Goal: Task Accomplishment & Management: Use online tool/utility

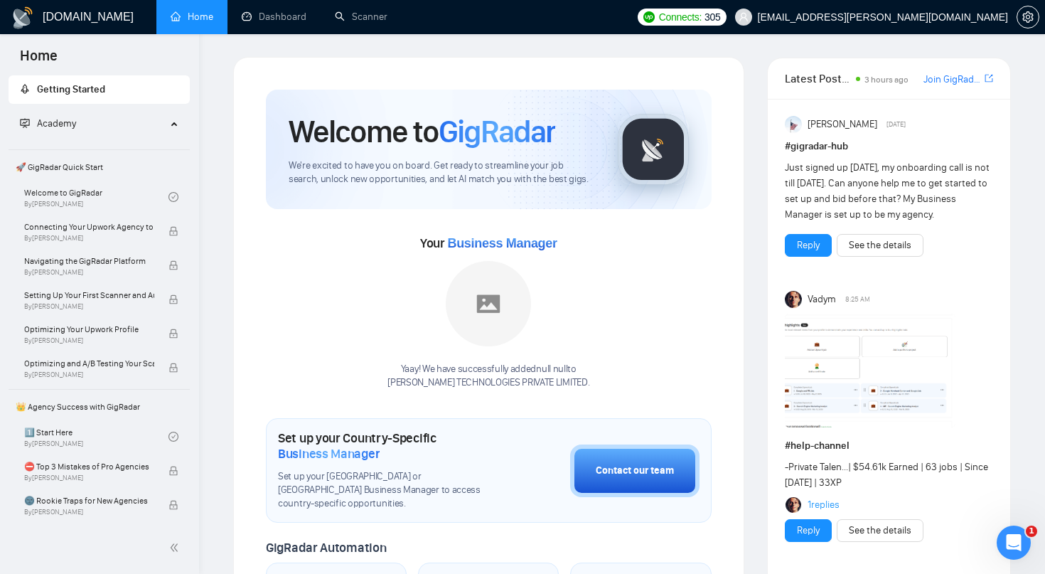
scroll to position [1, 0]
click at [294, 23] on link "Dashboard" at bounding box center [274, 17] width 65 height 12
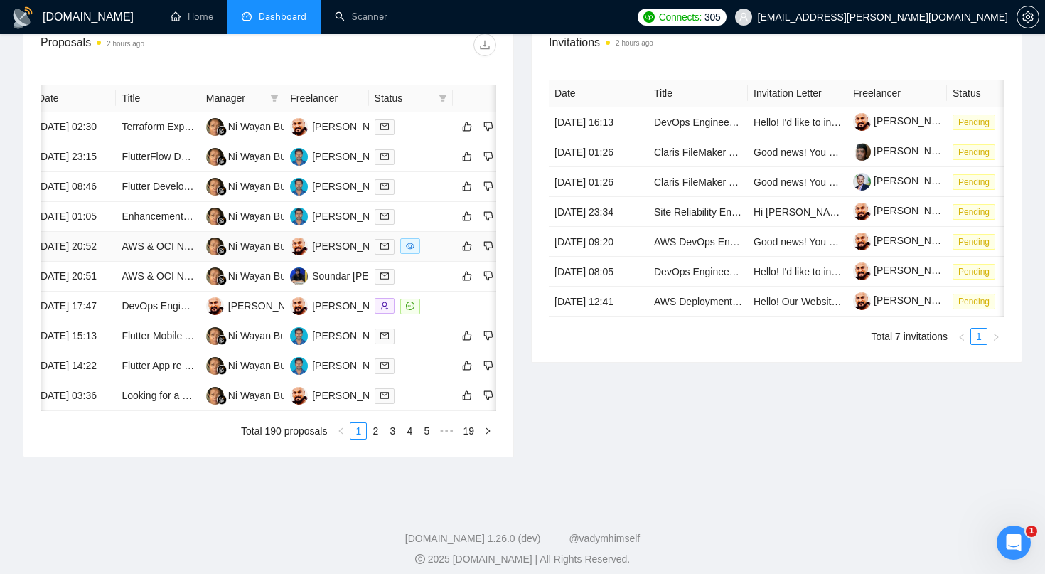
scroll to position [575, 0]
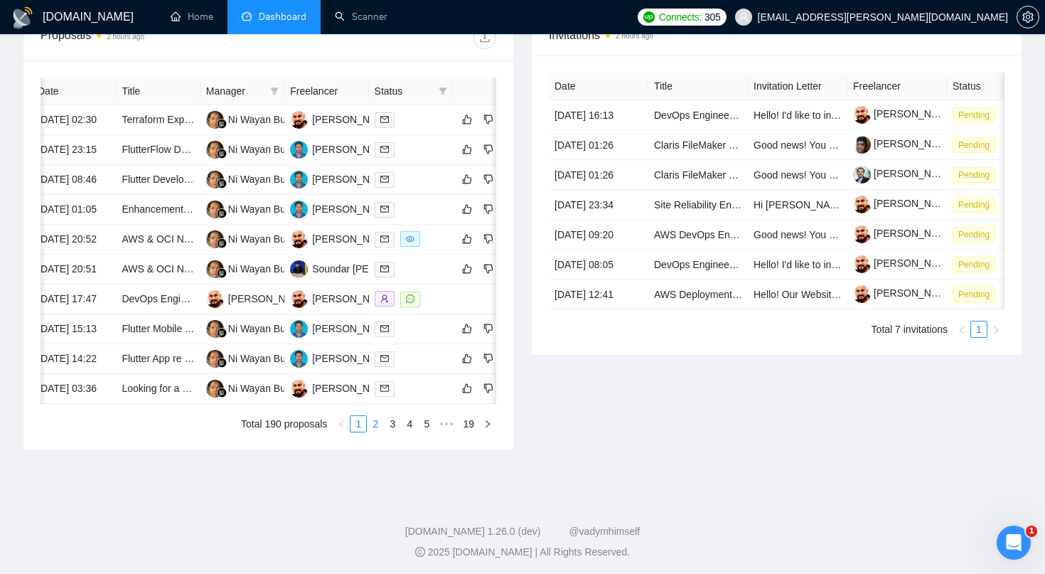
click at [375, 432] on link "2" at bounding box center [376, 424] width 16 height 16
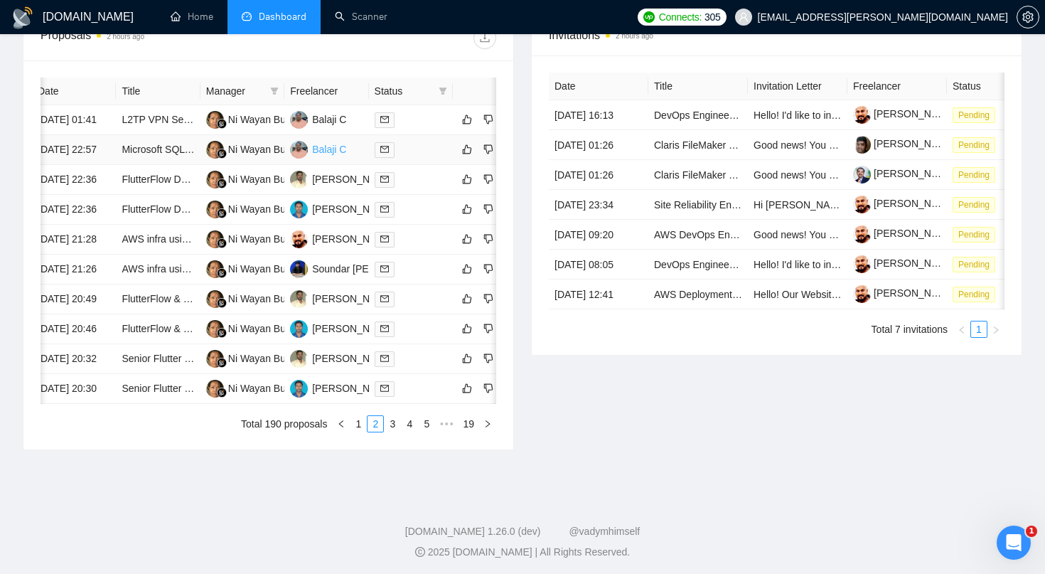
click at [329, 157] on div "Balaji C" at bounding box center [329, 149] width 34 height 16
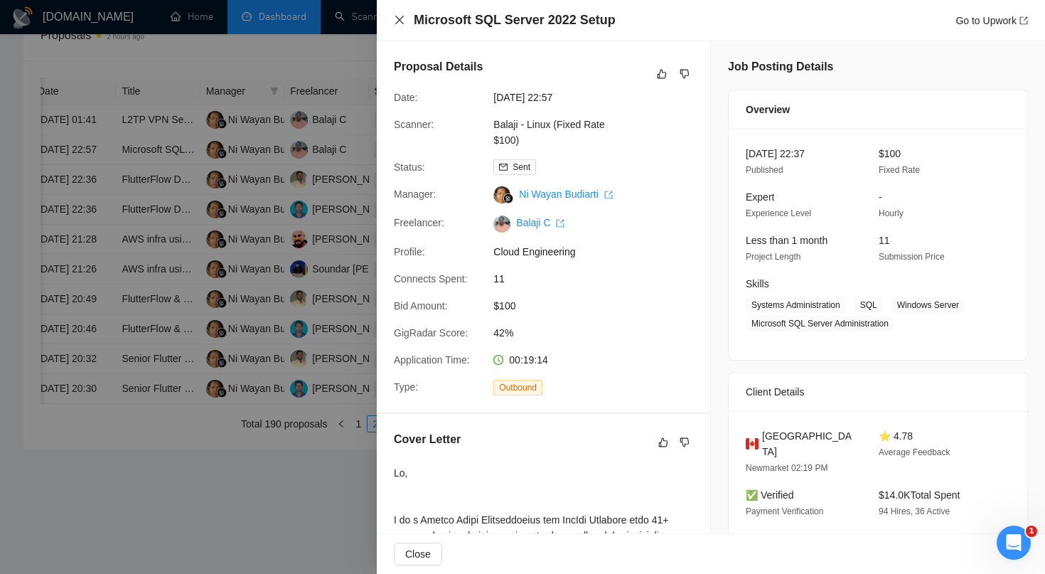
click at [398, 24] on icon "close" at bounding box center [399, 19] width 11 height 11
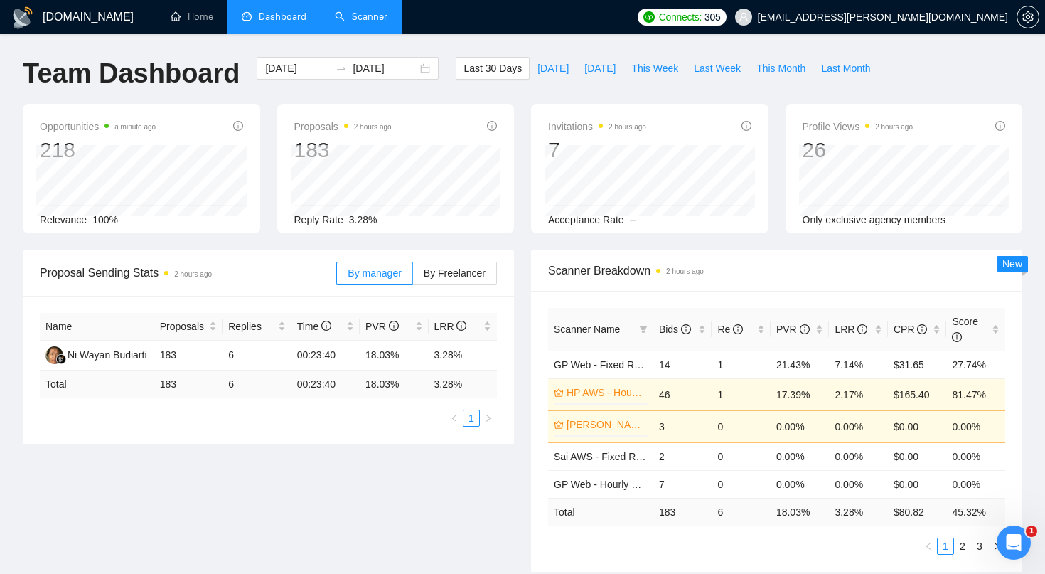
click at [365, 16] on link "Scanner" at bounding box center [361, 17] width 53 height 12
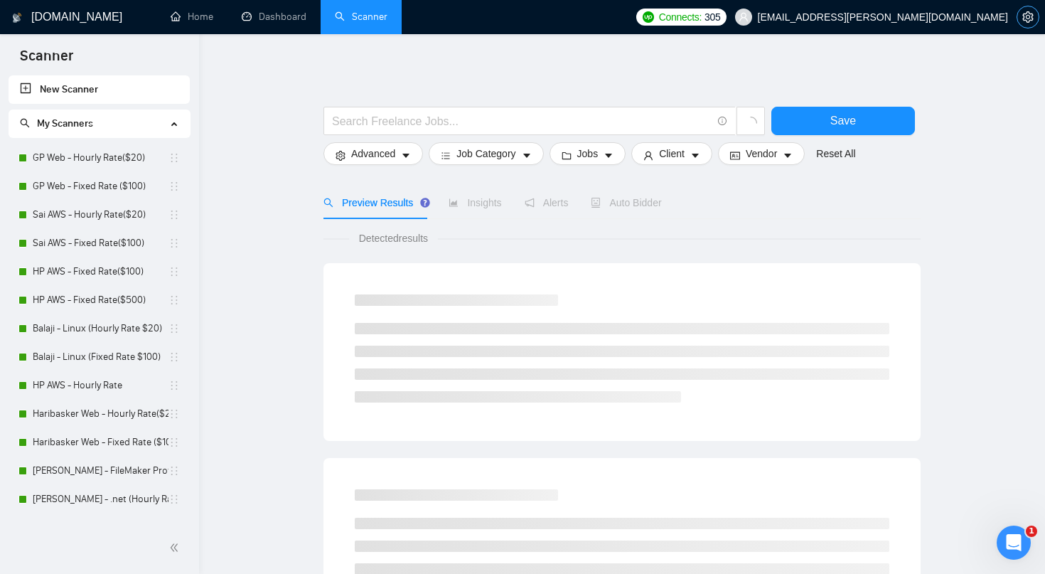
click at [1022, 17] on icon "setting" at bounding box center [1027, 16] width 11 height 11
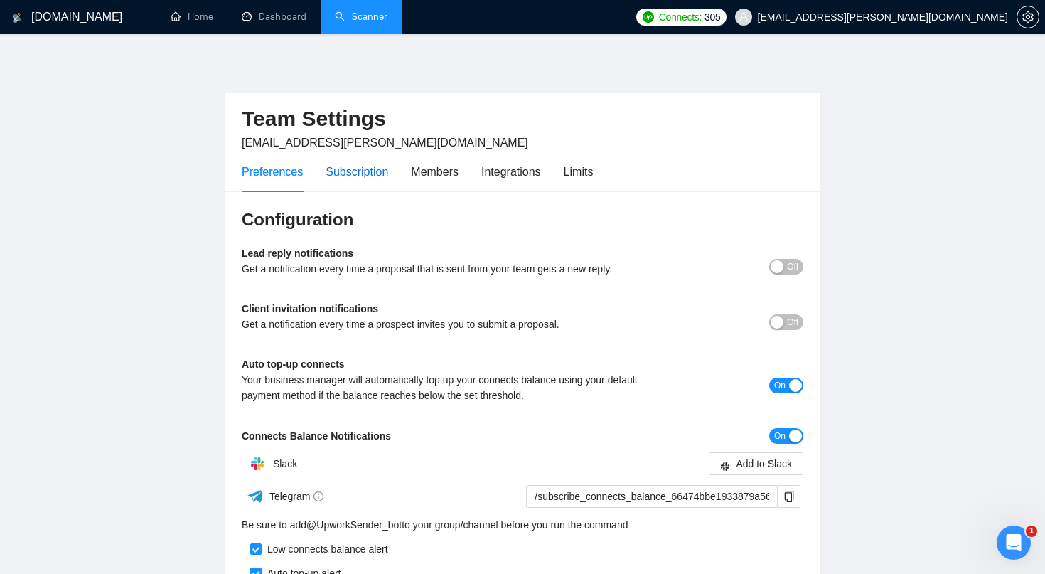
click at [387, 171] on div "Subscription" at bounding box center [357, 172] width 63 height 18
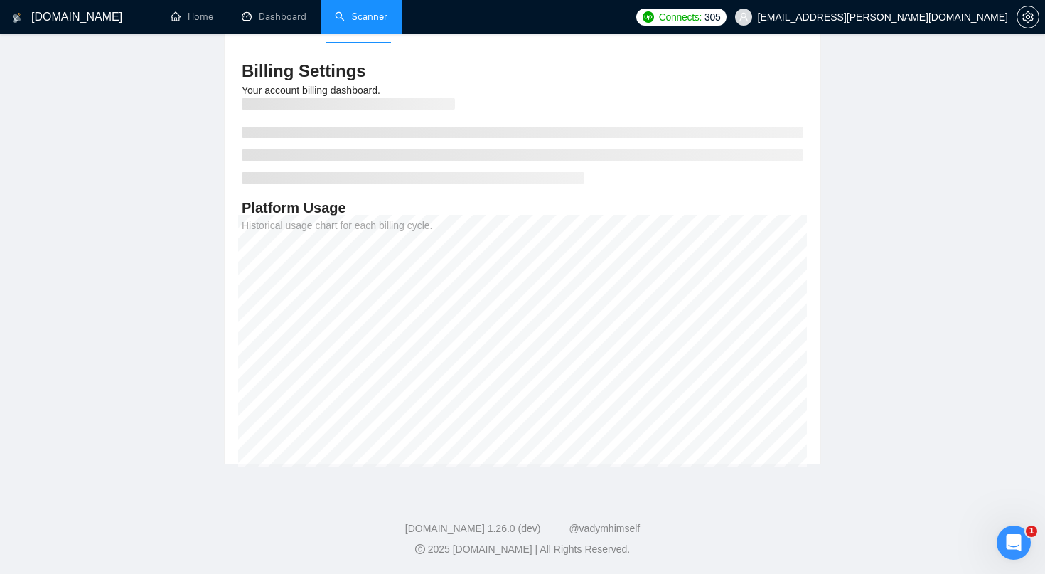
scroll to position [148, 0]
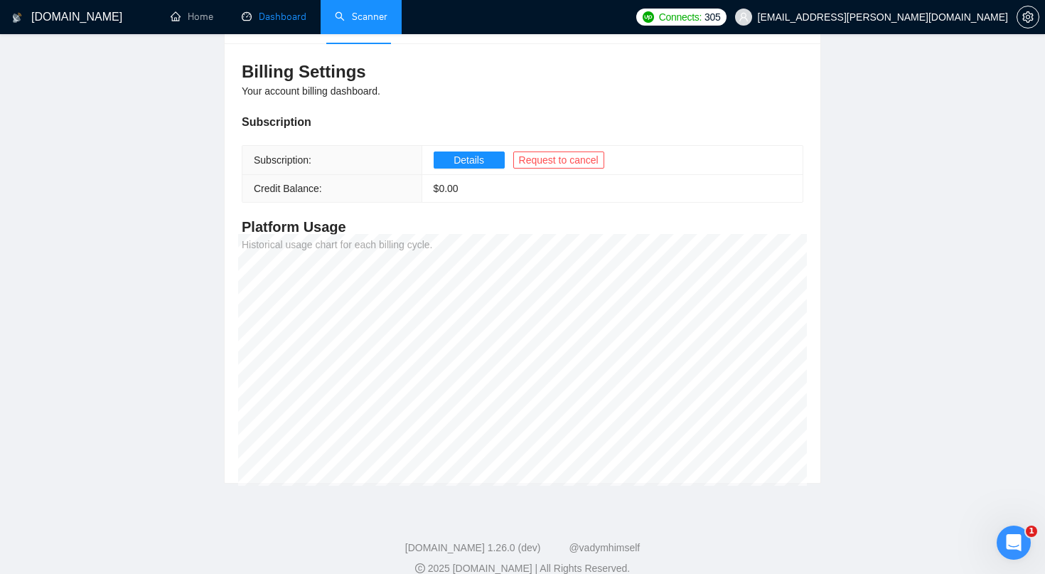
click at [300, 23] on link "Dashboard" at bounding box center [274, 17] width 65 height 12
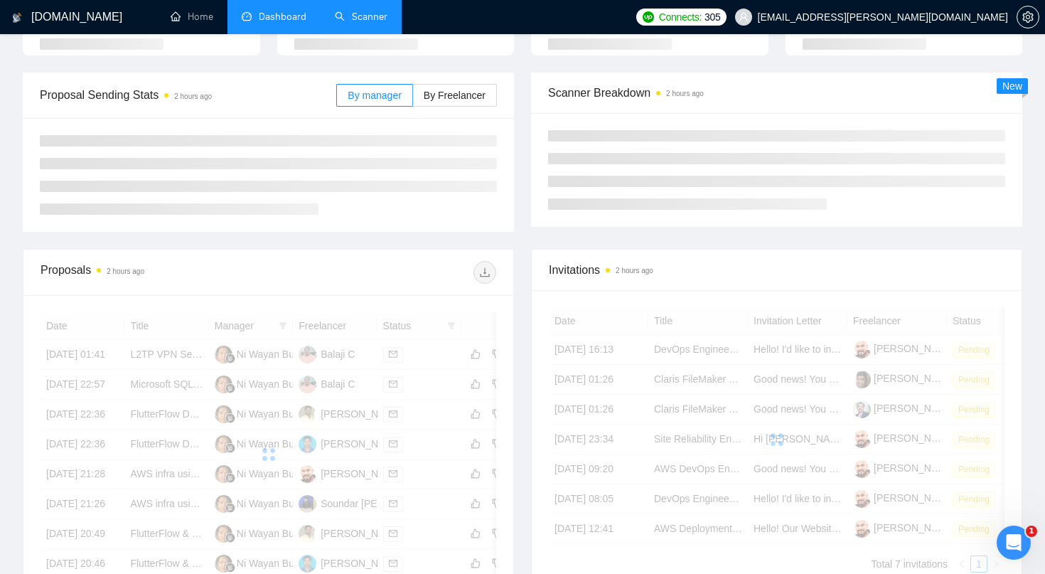
click at [370, 22] on link "Scanner" at bounding box center [361, 17] width 53 height 12
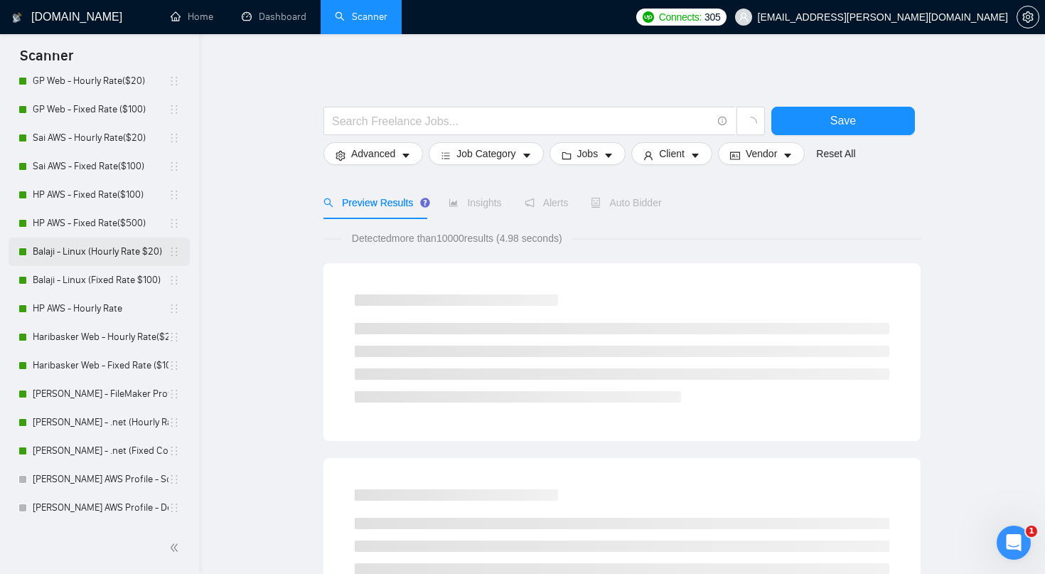
scroll to position [77, 0]
click at [127, 479] on link "[PERSON_NAME] AWS Profile - Solutions Architect" at bounding box center [101, 479] width 136 height 28
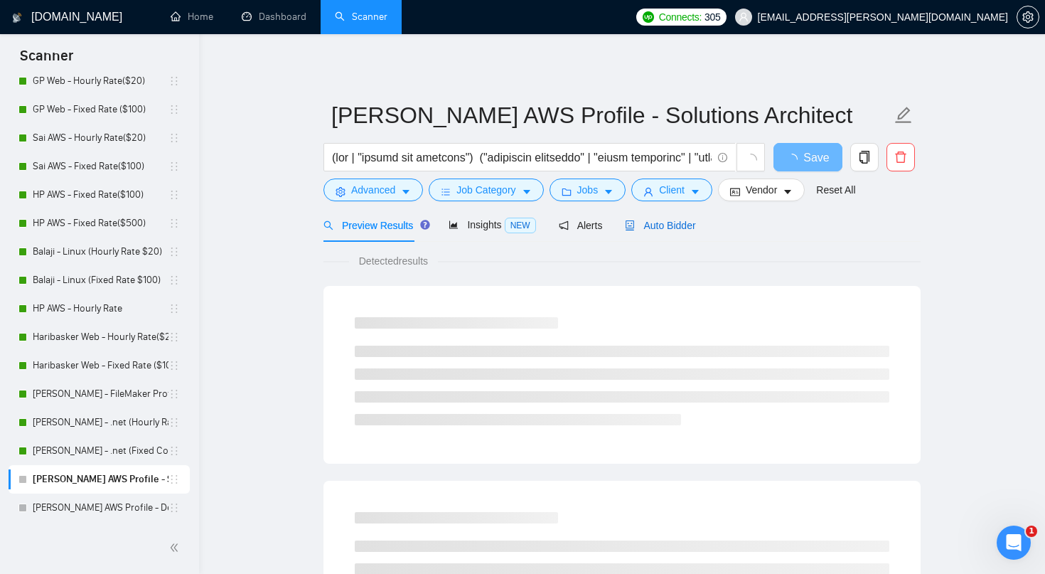
click at [657, 227] on span "Auto Bidder" at bounding box center [660, 225] width 70 height 11
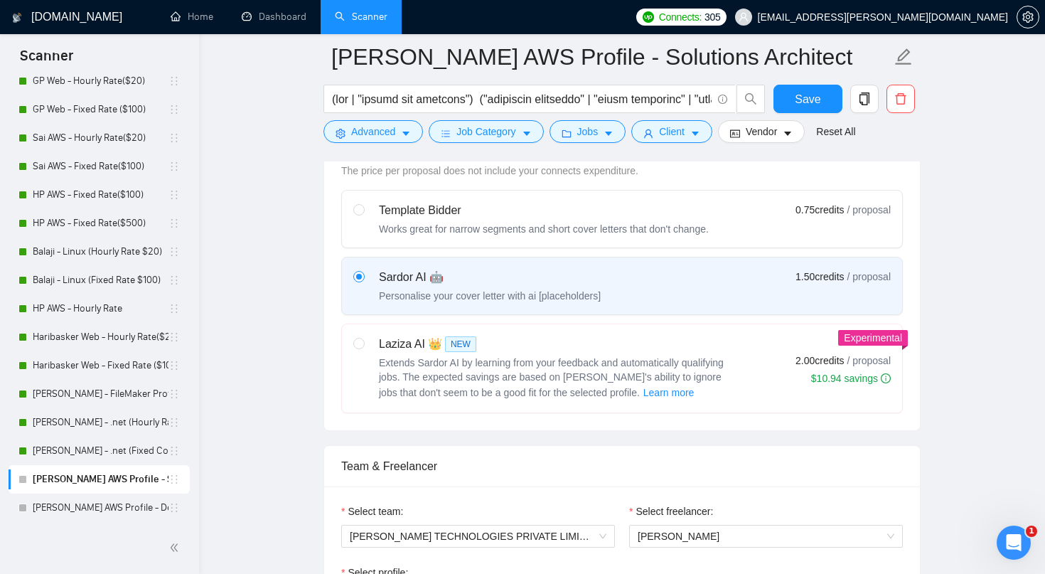
scroll to position [615, 0]
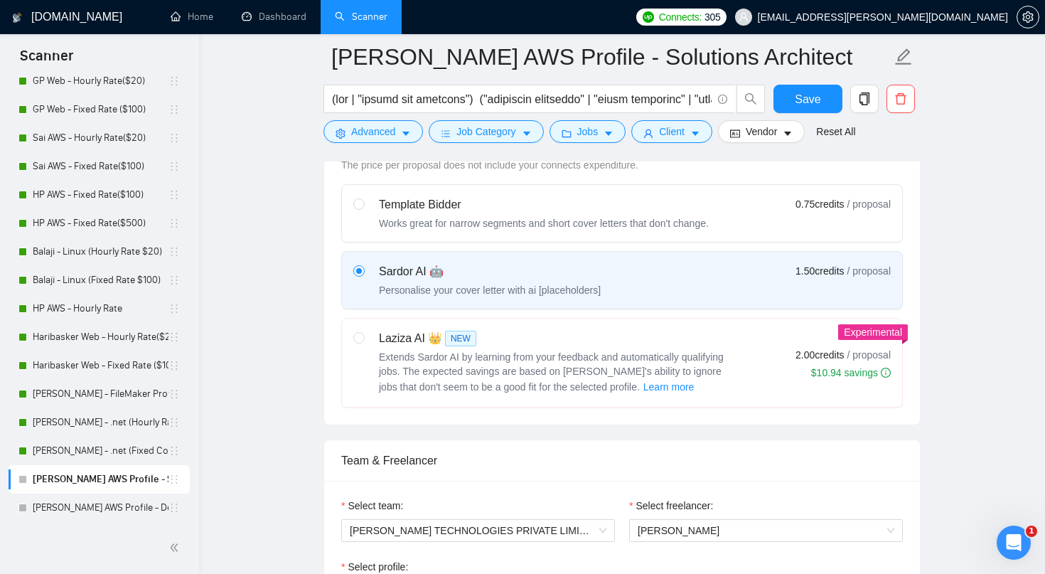
click at [366, 338] on div "Laziza AI 👑 NEW Extends Sardor AI by learning from your feedback and automatica…" at bounding box center [543, 362] width 381 height 65
click at [363, 338] on input "radio" at bounding box center [358, 337] width 10 height 10
radio input "true"
radio input "false"
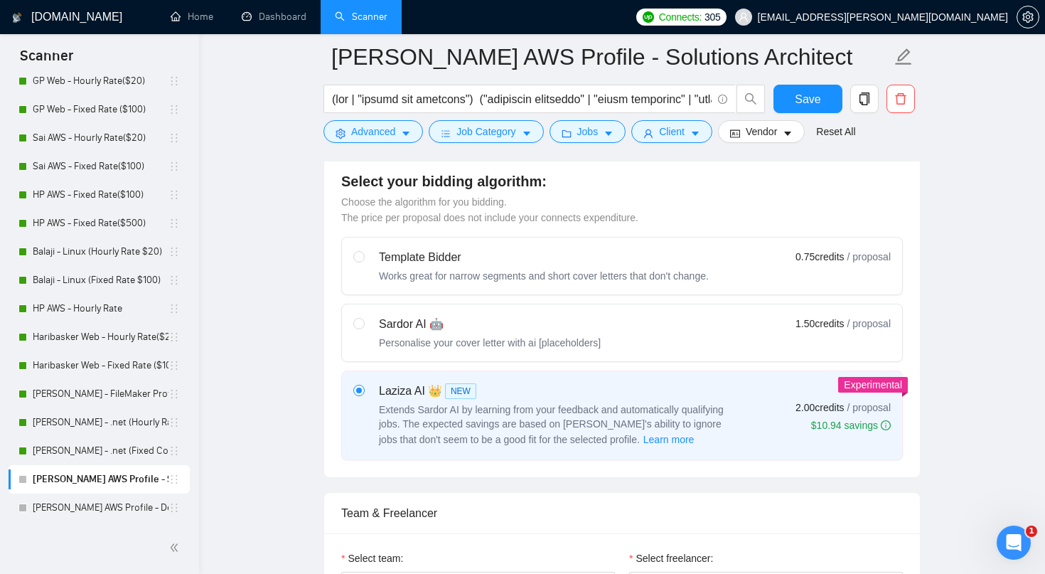
scroll to position [563, 0]
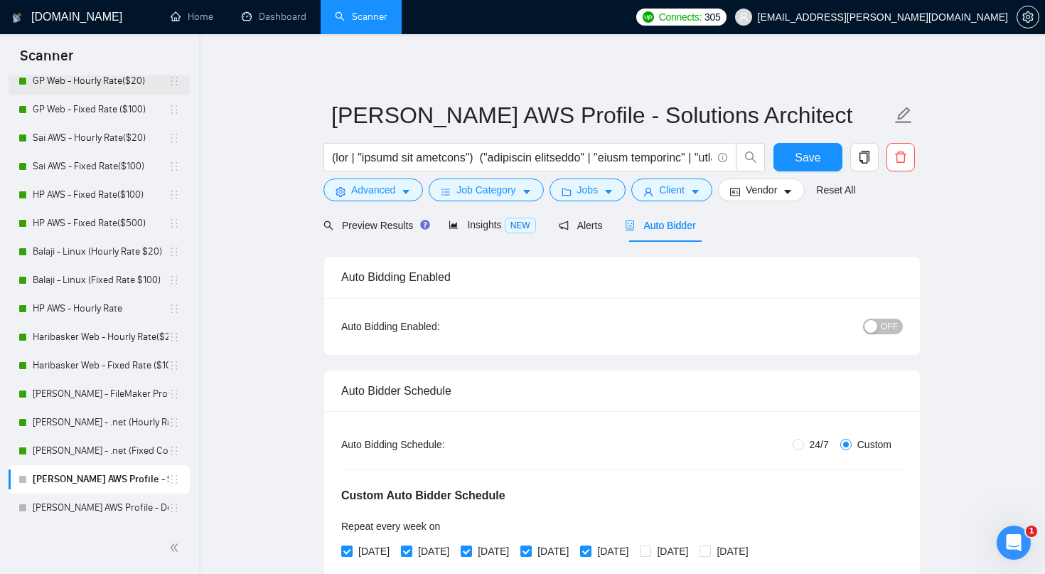
scroll to position [0, 0]
click at [92, 78] on link "GP Web - Hourly Rate($20)" at bounding box center [101, 81] width 136 height 28
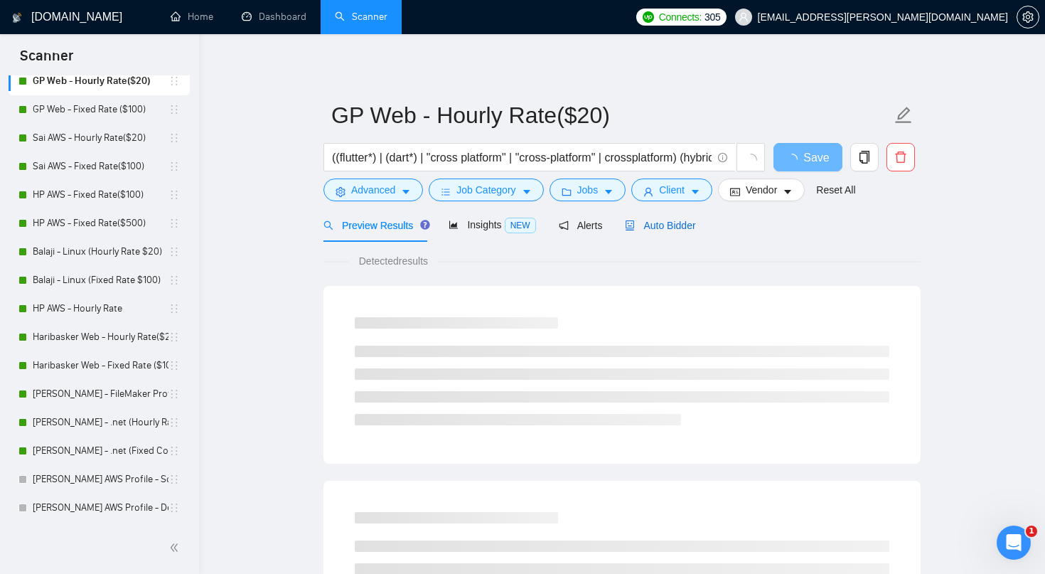
click at [671, 223] on span "Auto Bidder" at bounding box center [660, 225] width 70 height 11
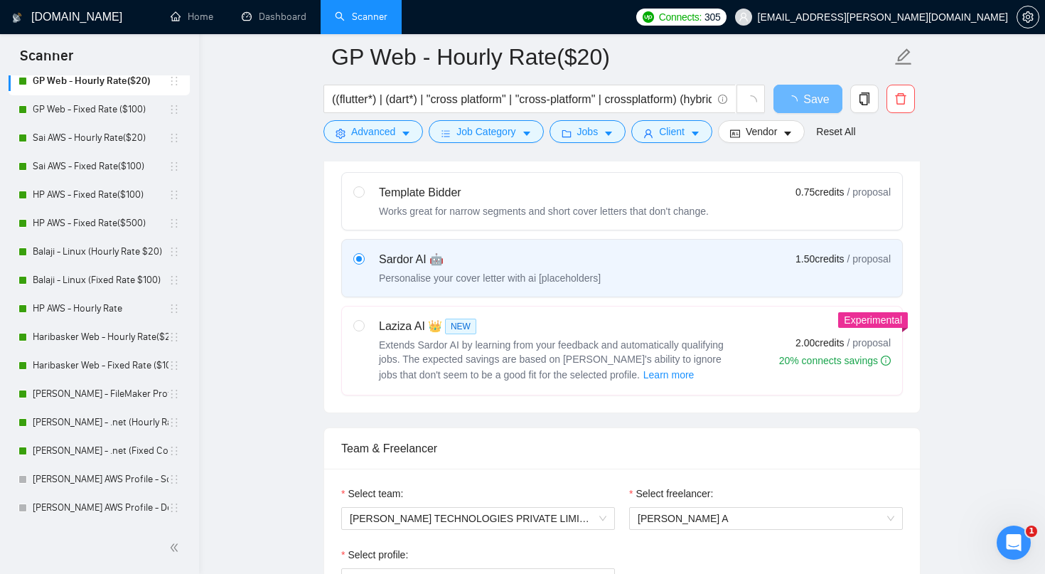
scroll to position [641, 0]
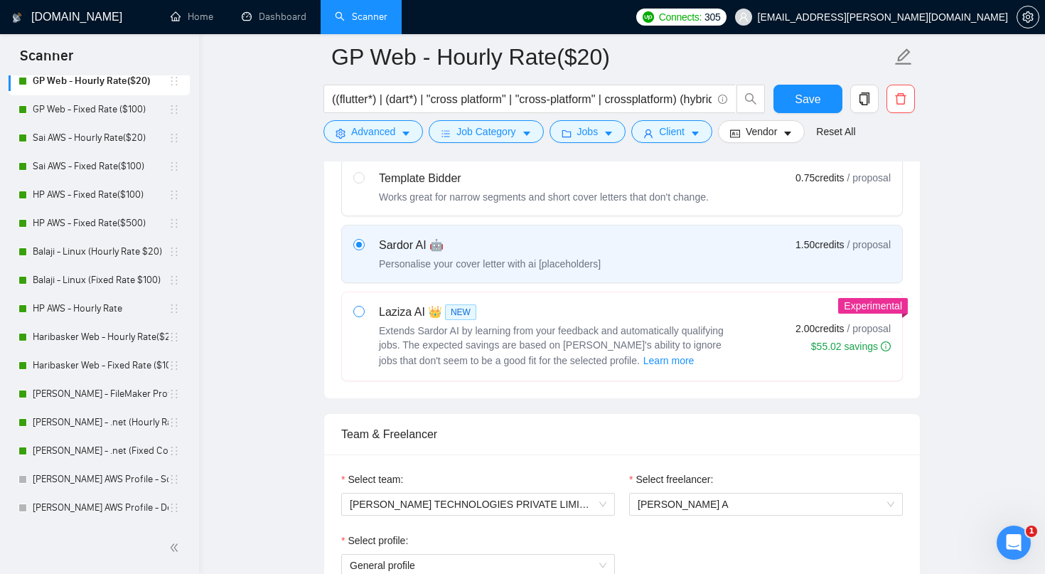
click at [363, 309] on input "radio" at bounding box center [358, 311] width 10 height 10
radio input "true"
radio input "false"
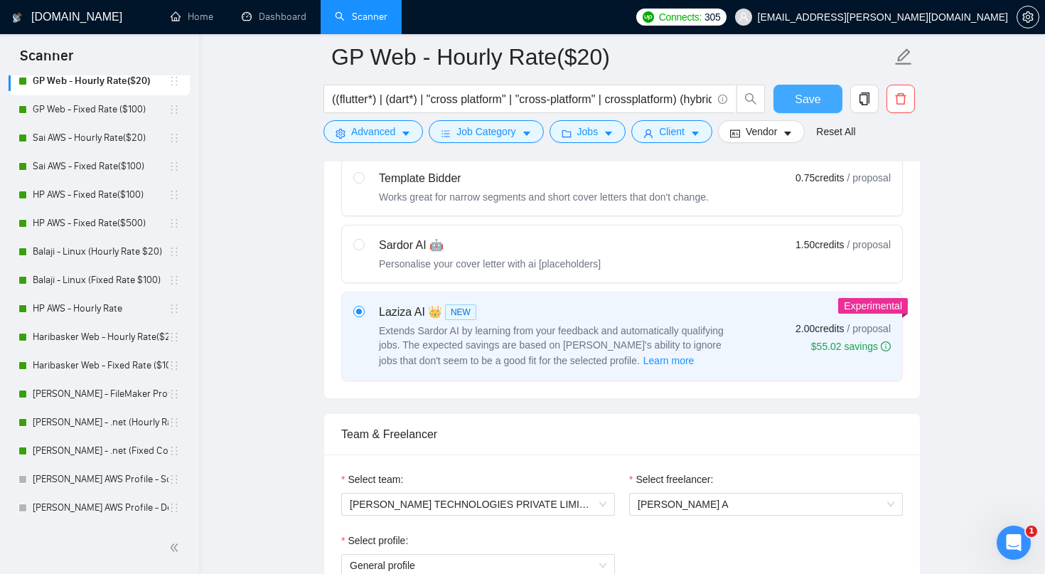
click at [788, 103] on button "Save" at bounding box center [808, 99] width 69 height 28
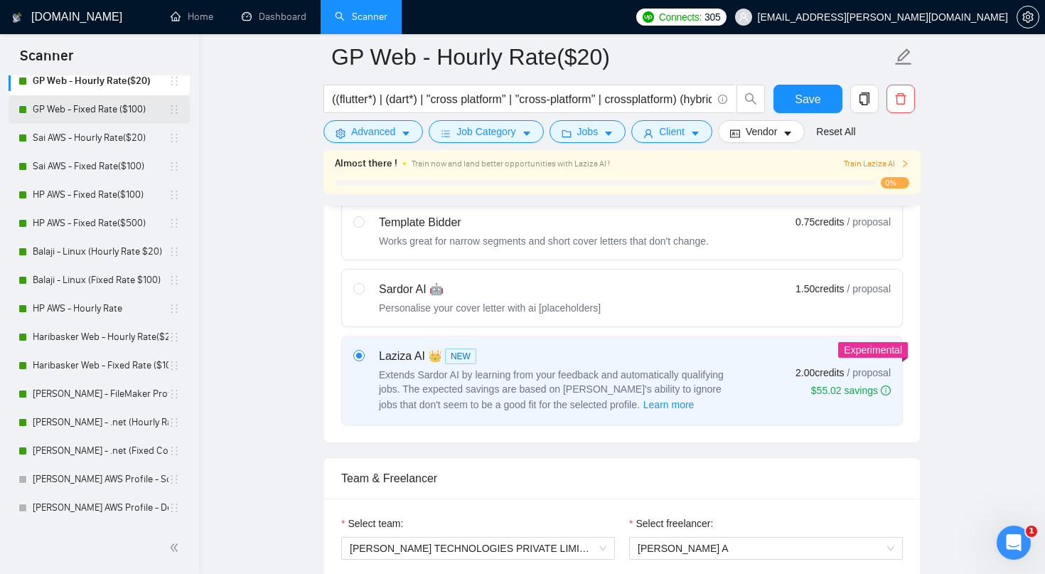
click at [121, 110] on link "GP Web - Fixed Rate ($100)" at bounding box center [101, 109] width 136 height 28
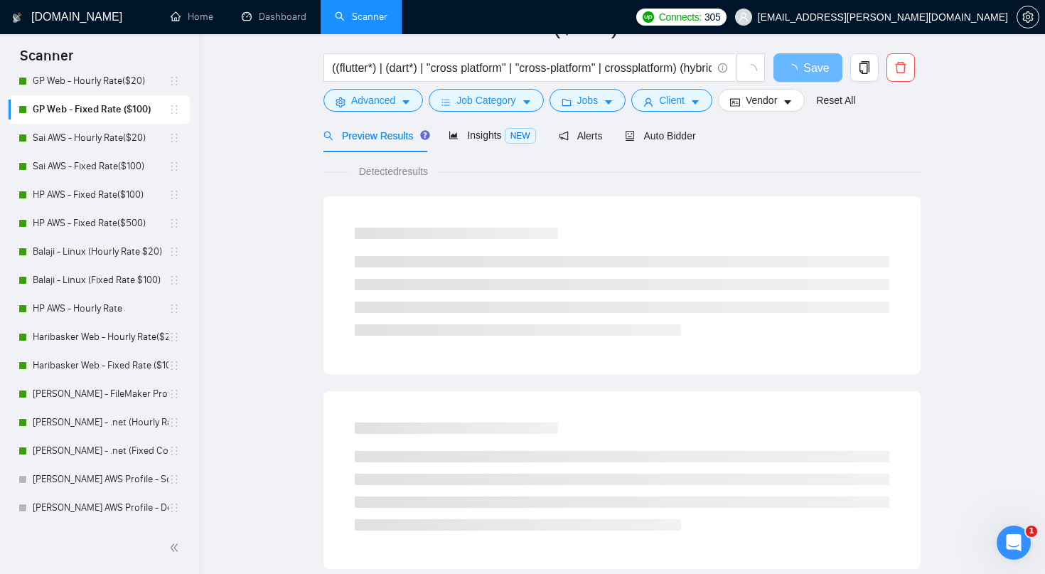
scroll to position [31, 0]
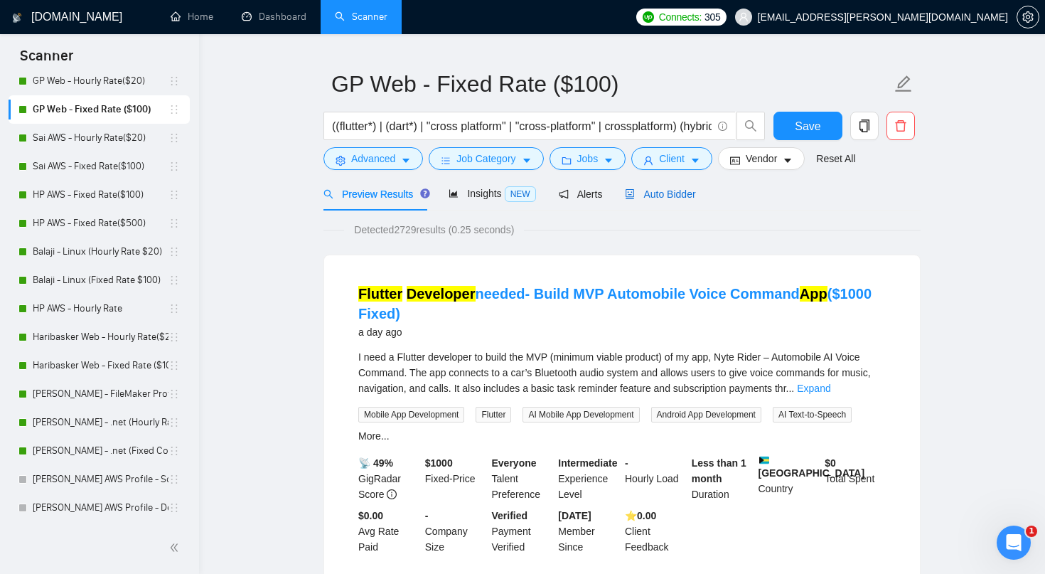
click at [666, 191] on span "Auto Bidder" at bounding box center [660, 193] width 70 height 11
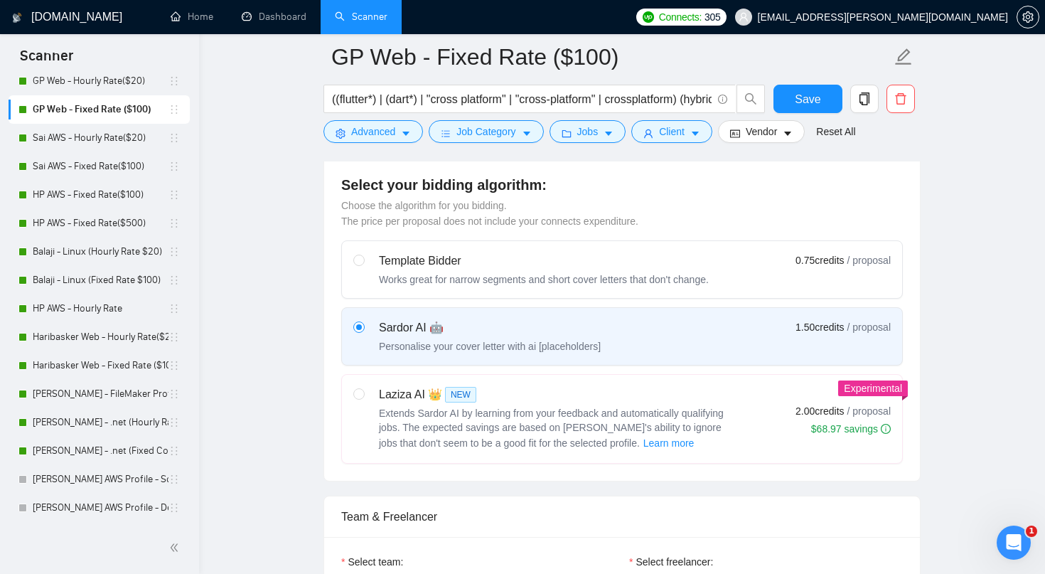
scroll to position [570, 0]
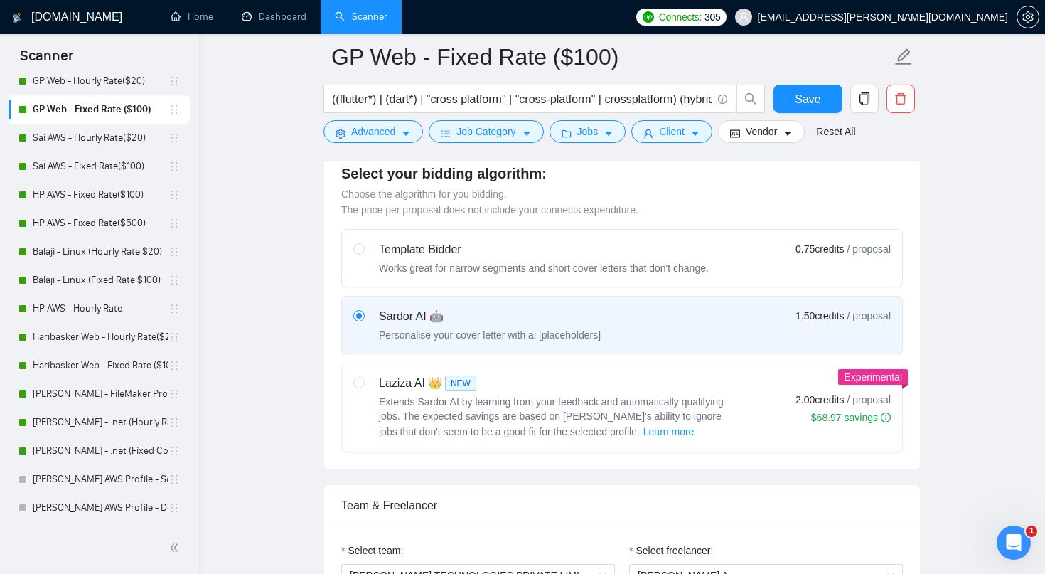
click at [378, 383] on div "Laziza AI 👑 NEW Extends Sardor AI by learning from your feedback and automatica…" at bounding box center [543, 407] width 381 height 65
click at [363, 383] on input "radio" at bounding box center [358, 382] width 10 height 10
radio input "true"
radio input "false"
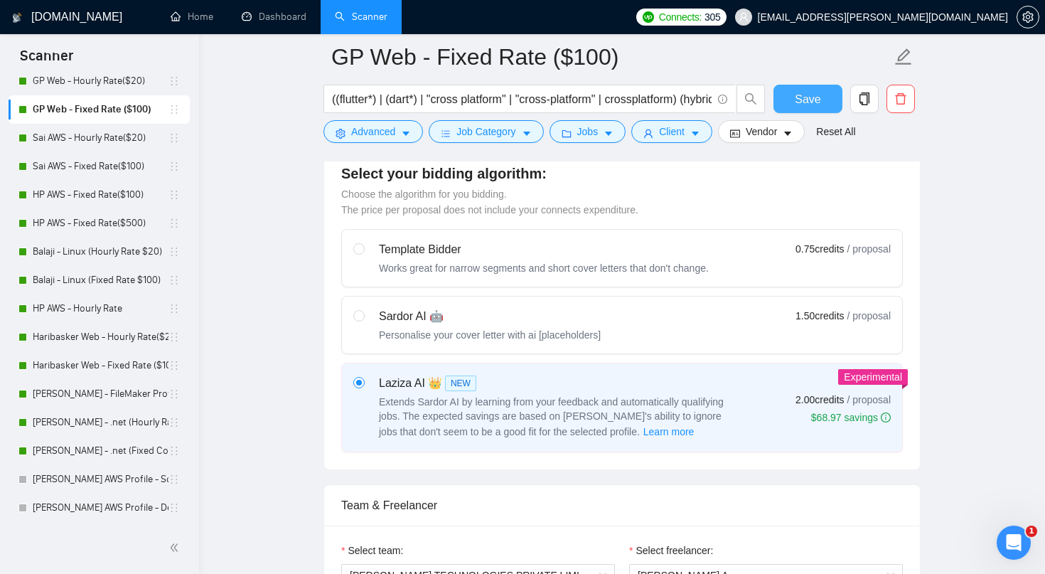
click at [818, 98] on span "Save" at bounding box center [808, 99] width 26 height 18
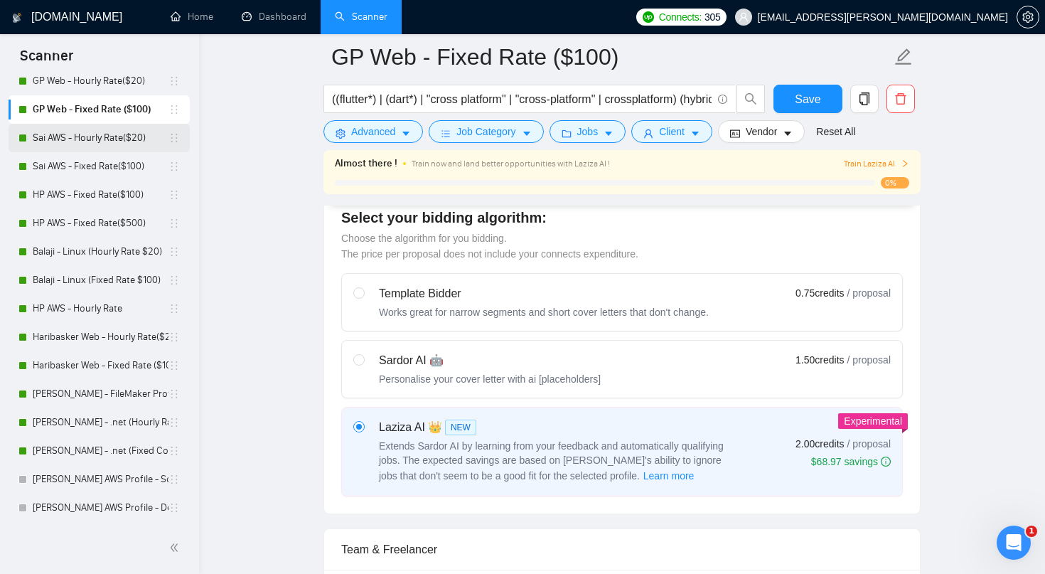
click at [156, 133] on link "Sai AWS - Hourly Rate($20)" at bounding box center [101, 138] width 136 height 28
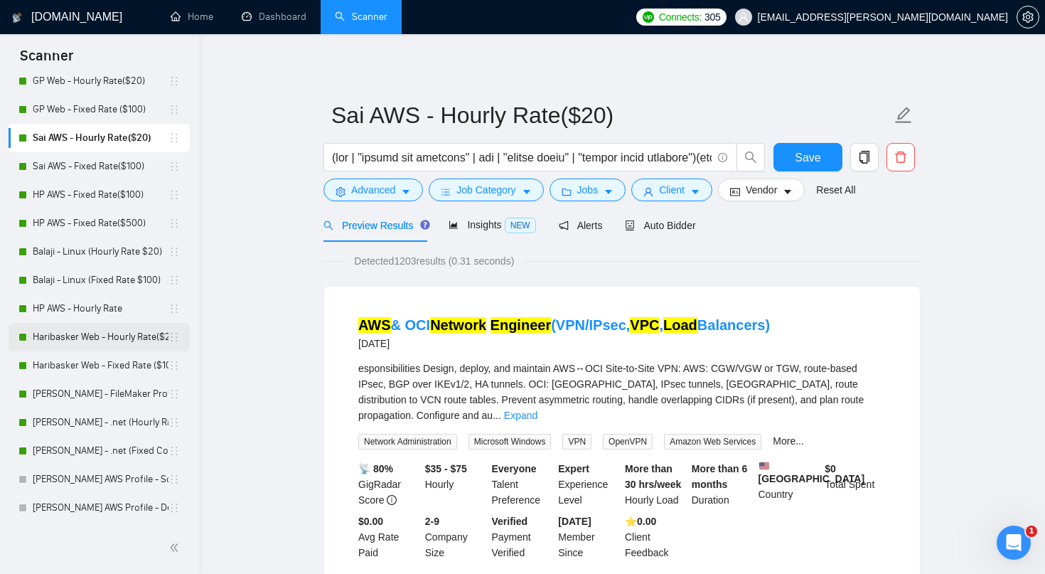
click at [93, 328] on link "Haribasker Web - Hourly Rate($25)" at bounding box center [101, 337] width 136 height 28
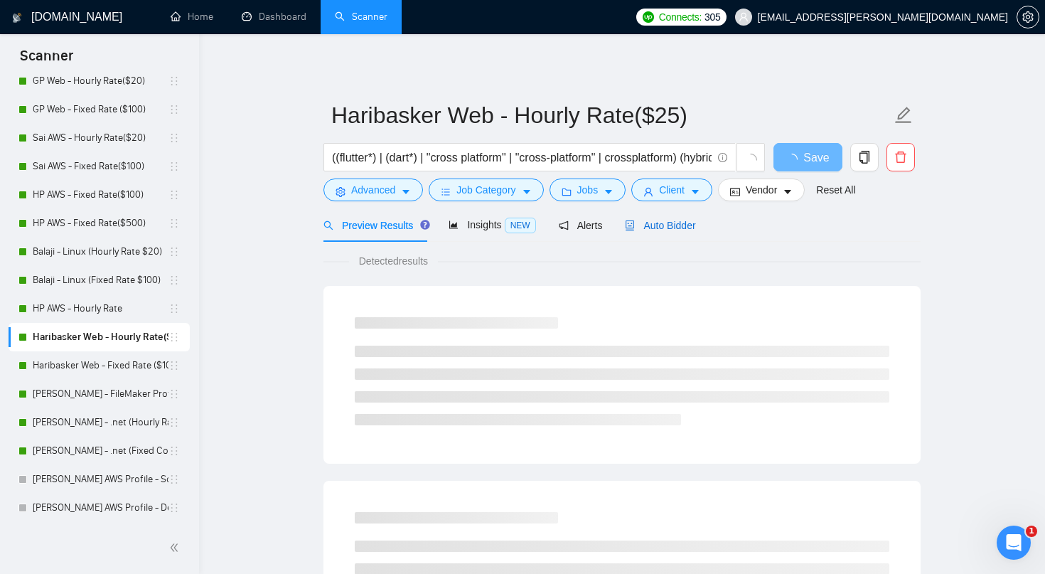
click at [669, 222] on span "Auto Bidder" at bounding box center [660, 225] width 70 height 11
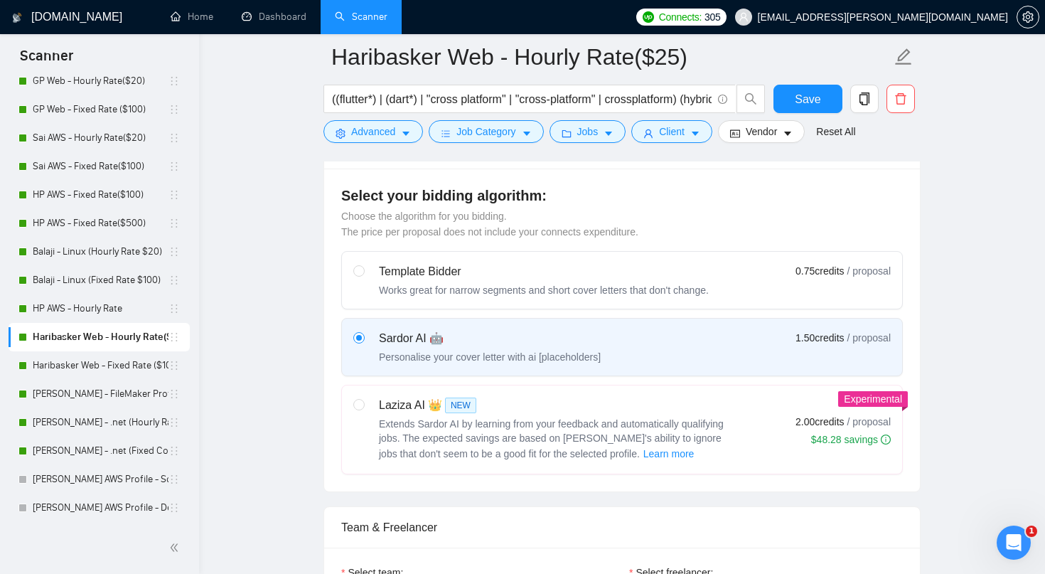
scroll to position [565, 0]
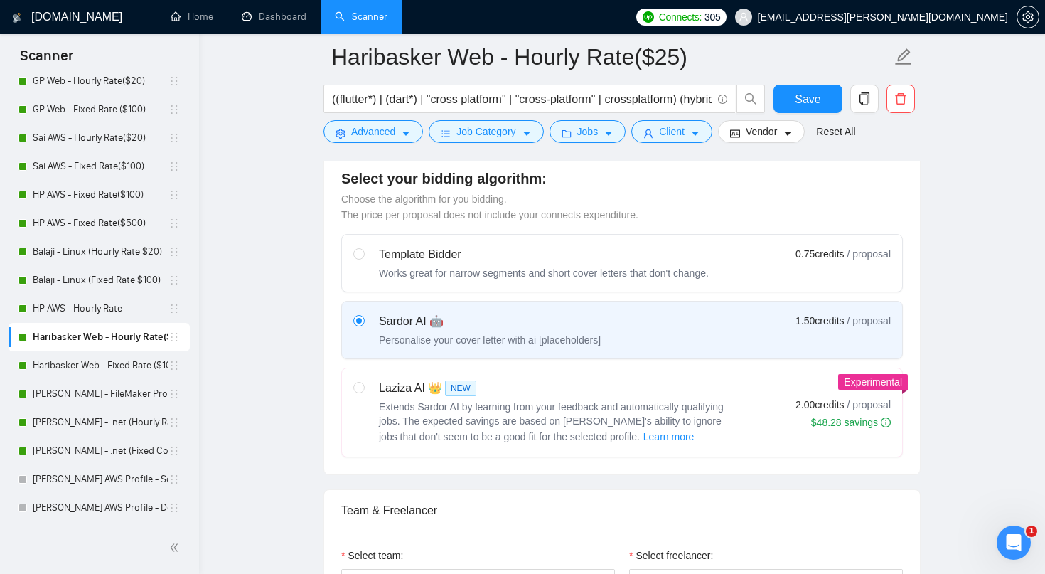
click at [406, 389] on div "Laziza AI 👑 NEW" at bounding box center [557, 388] width 356 height 17
click at [363, 389] on input "radio" at bounding box center [358, 387] width 10 height 10
radio input "true"
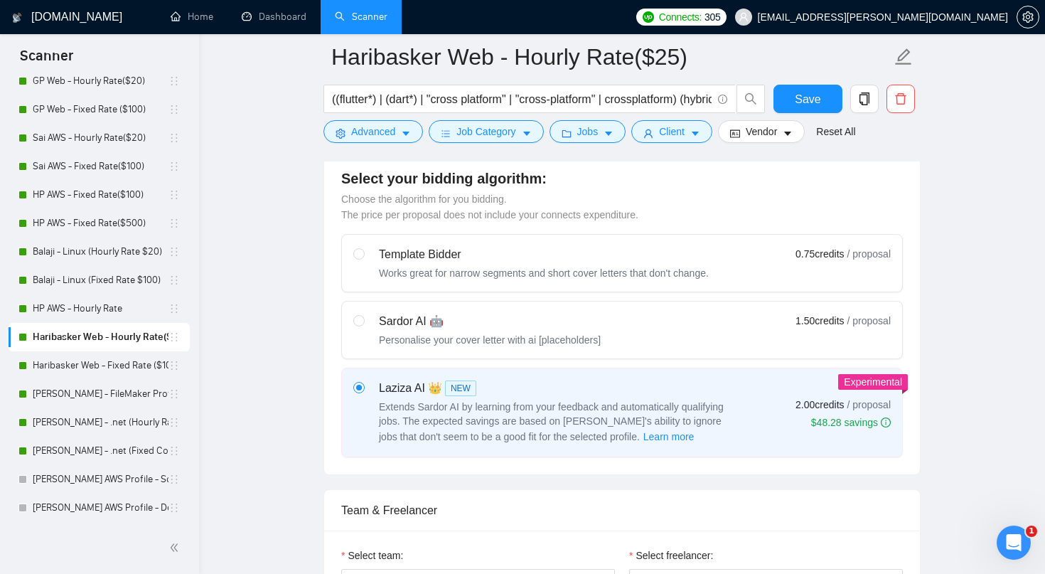
radio input "false"
click at [813, 92] on span "Save" at bounding box center [808, 99] width 26 height 18
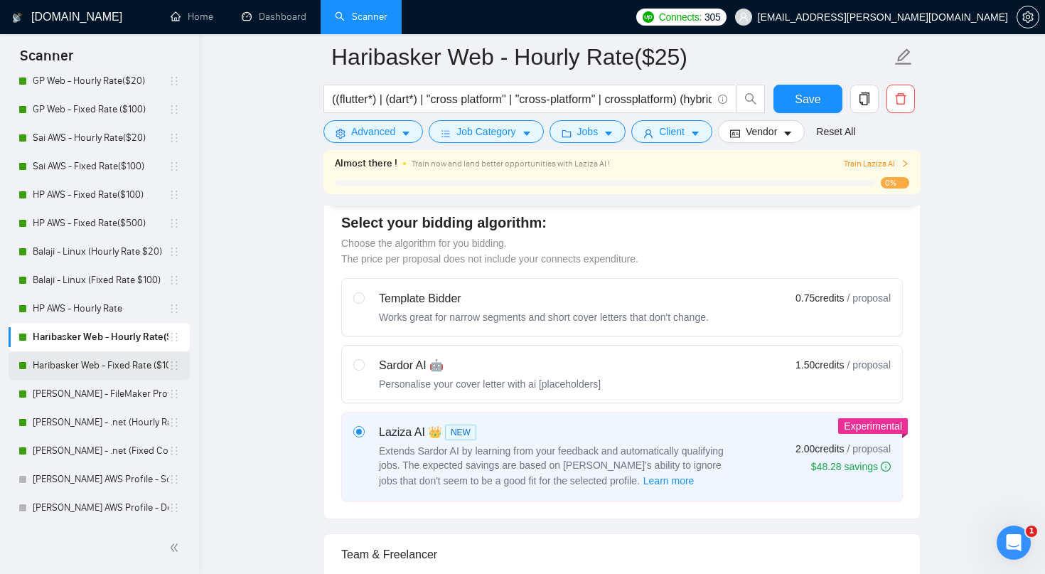
click at [114, 358] on link "Haribasker Web - Fixed Rate ($100)" at bounding box center [101, 365] width 136 height 28
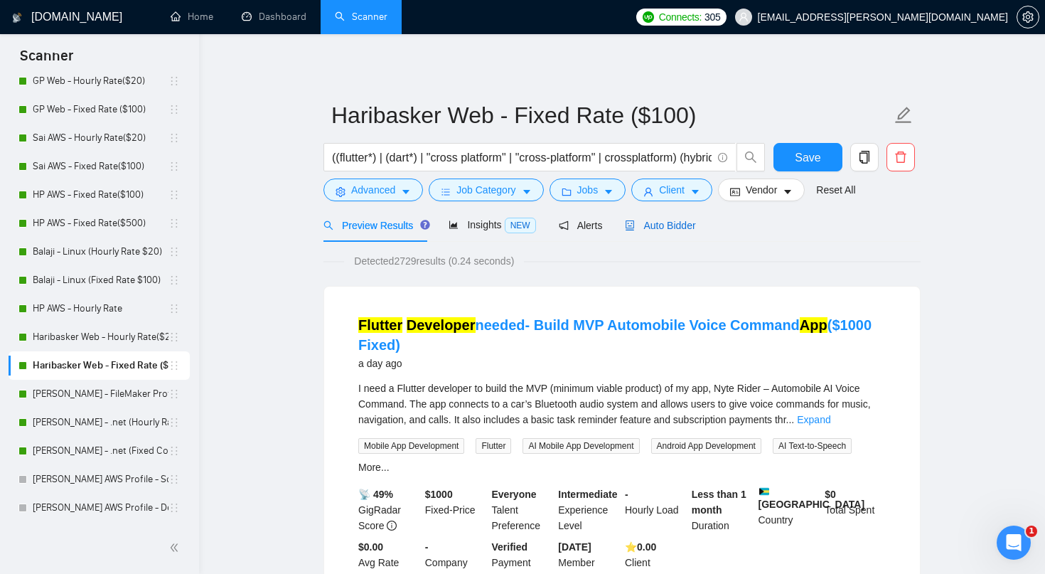
click at [677, 218] on div "Auto Bidder" at bounding box center [660, 226] width 70 height 16
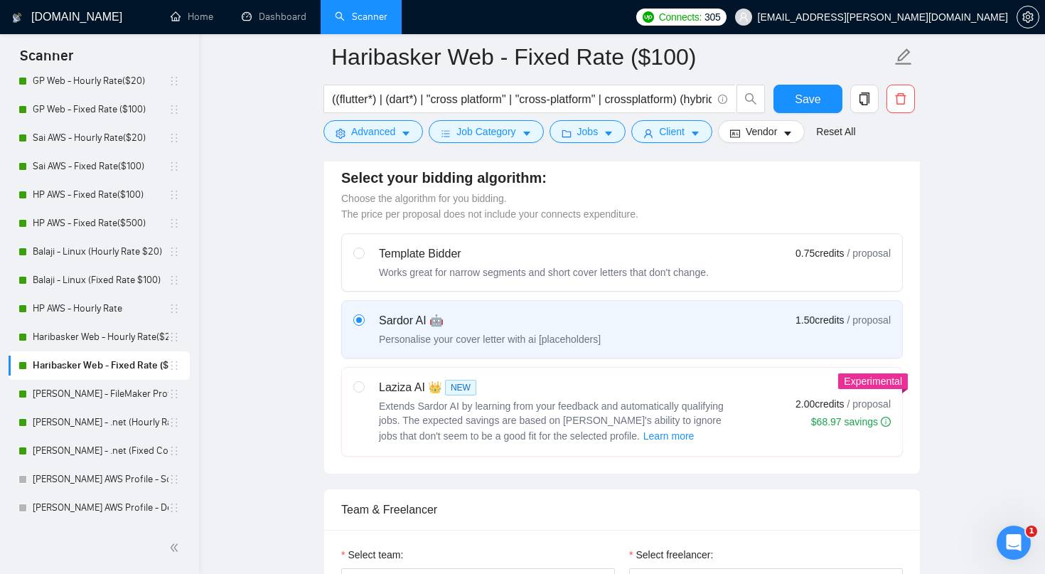
scroll to position [572, 0]
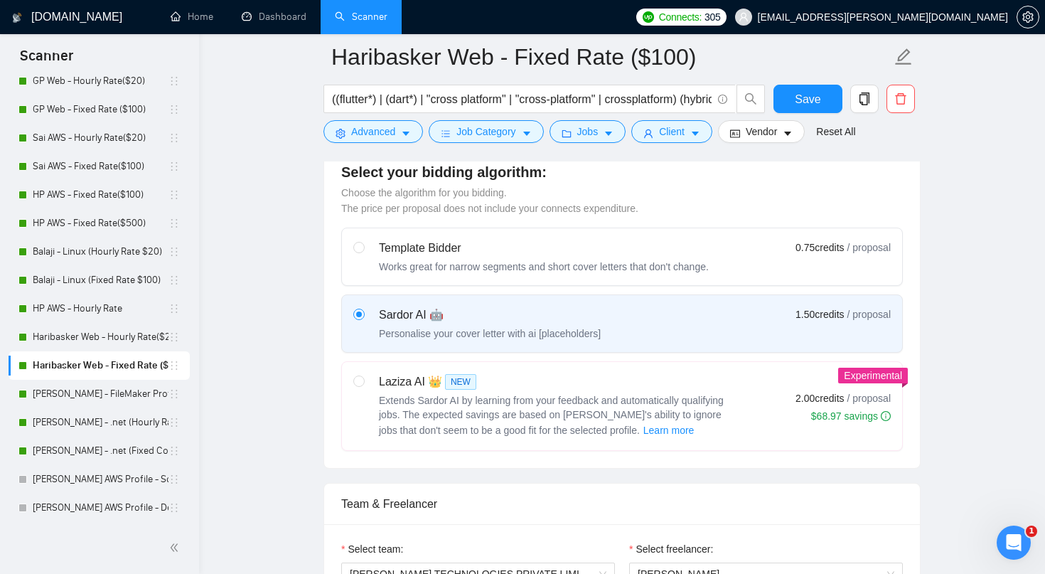
click at [374, 383] on div "Laziza AI 👑 NEW Extends Sardor AI by learning from your feedback and automatica…" at bounding box center [543, 405] width 381 height 65
click at [363, 383] on input "radio" at bounding box center [358, 380] width 10 height 10
radio input "true"
radio input "false"
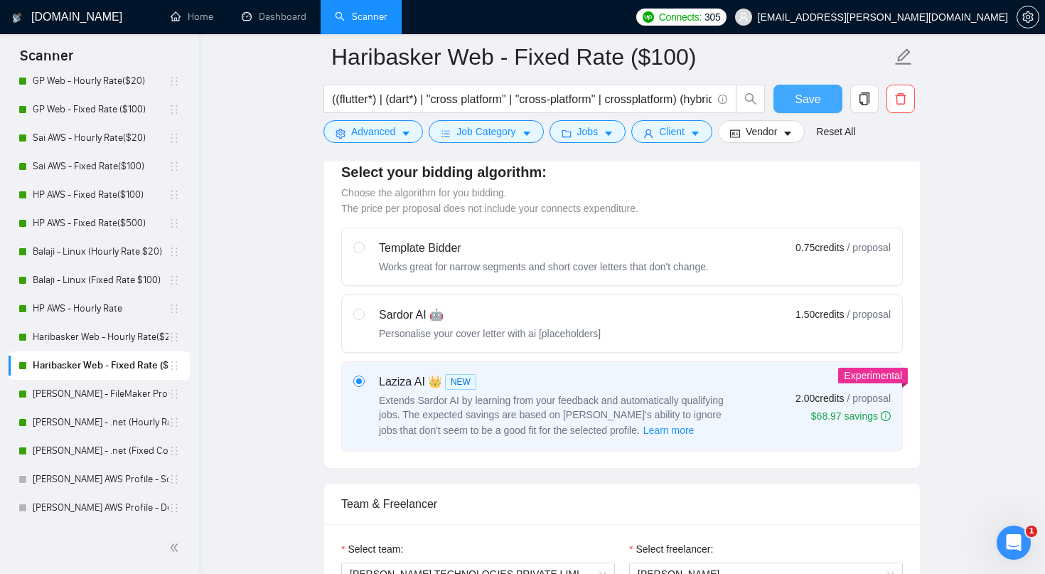
click at [800, 100] on span "Save" at bounding box center [808, 99] width 26 height 18
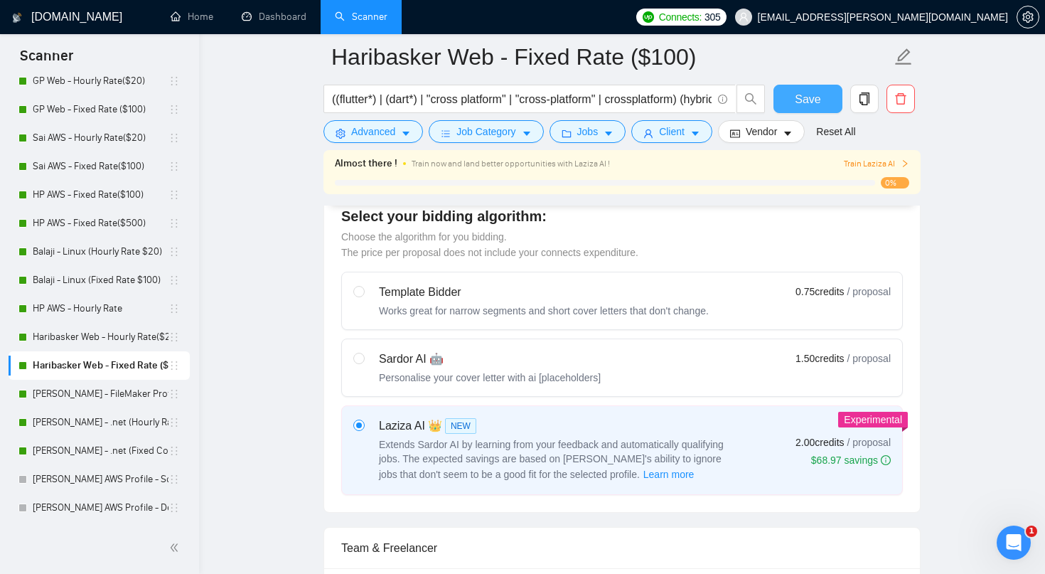
click at [800, 100] on span "Save" at bounding box center [808, 99] width 26 height 18
click at [130, 394] on link "[PERSON_NAME] - FileMaker Profile" at bounding box center [101, 394] width 136 height 28
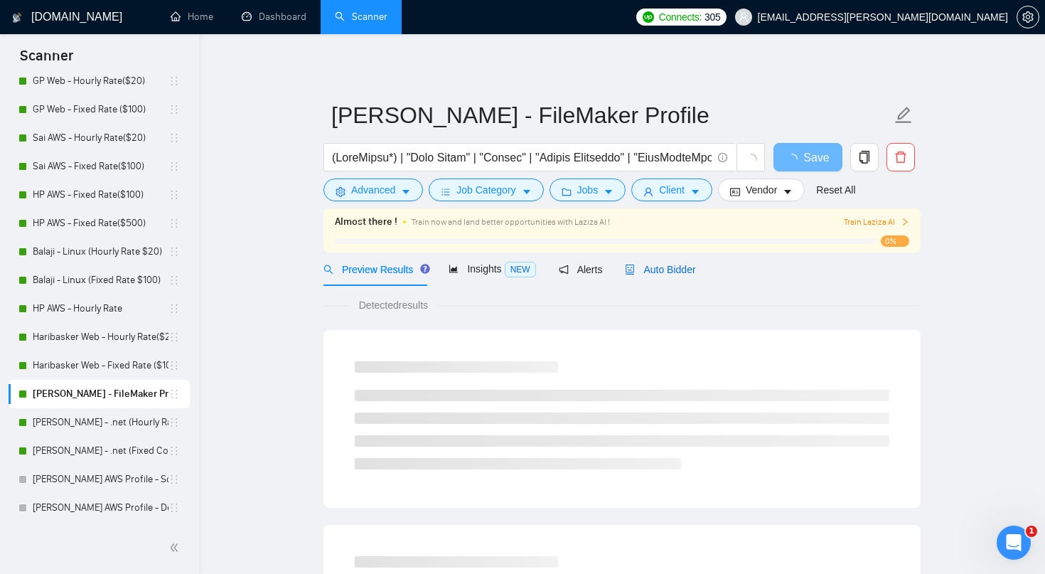
click at [674, 268] on span "Auto Bidder" at bounding box center [660, 269] width 70 height 11
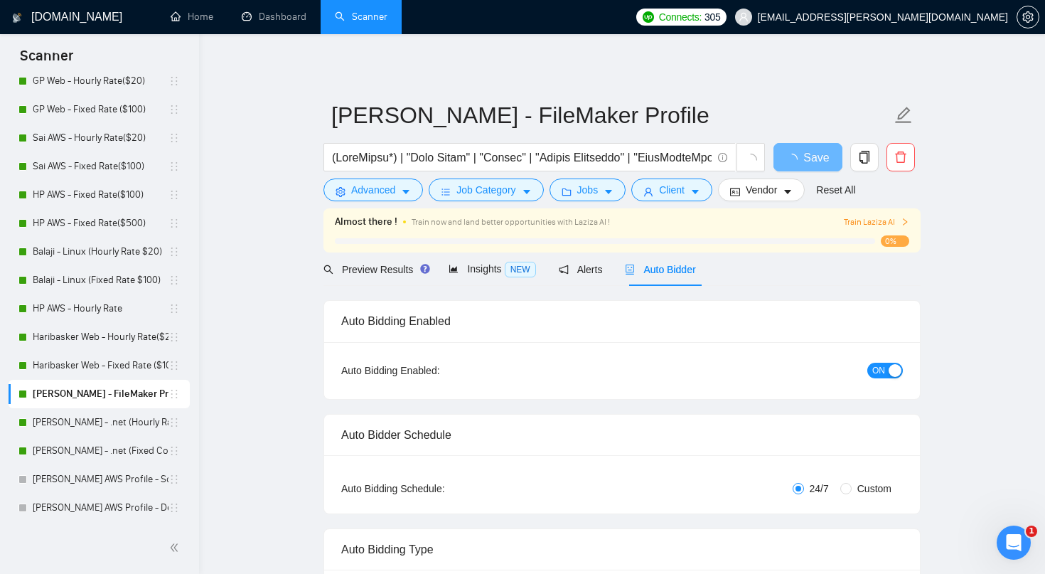
radio input "false"
radio input "true"
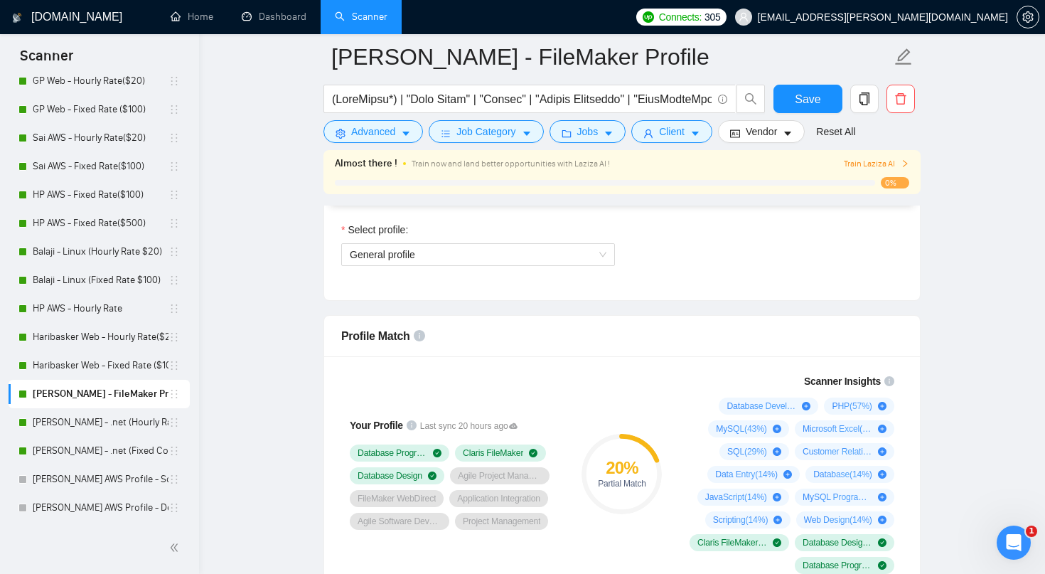
scroll to position [998, 0]
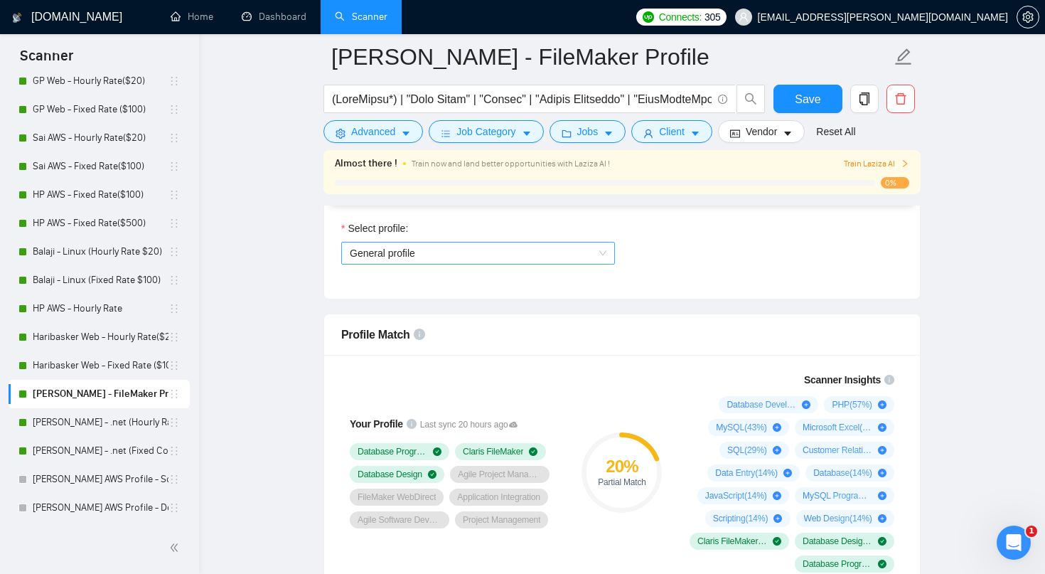
click at [523, 257] on span "General profile" at bounding box center [478, 252] width 257 height 21
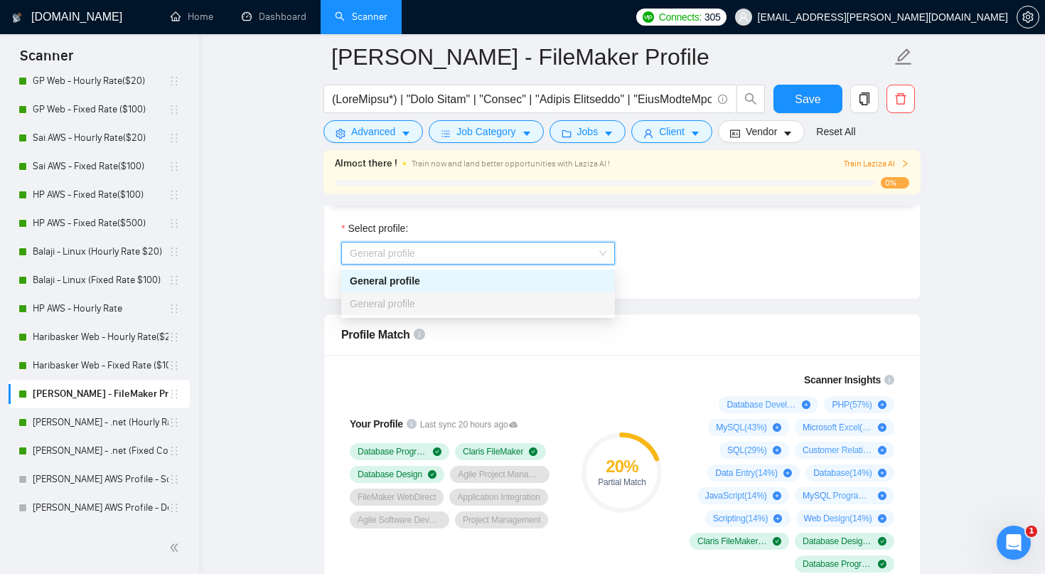
click at [688, 283] on div "Select team: NAETHRA TECHNOLOGIES PRIVATE LIMITED Select freelancer: Koushik Ra…" at bounding box center [622, 220] width 596 height 156
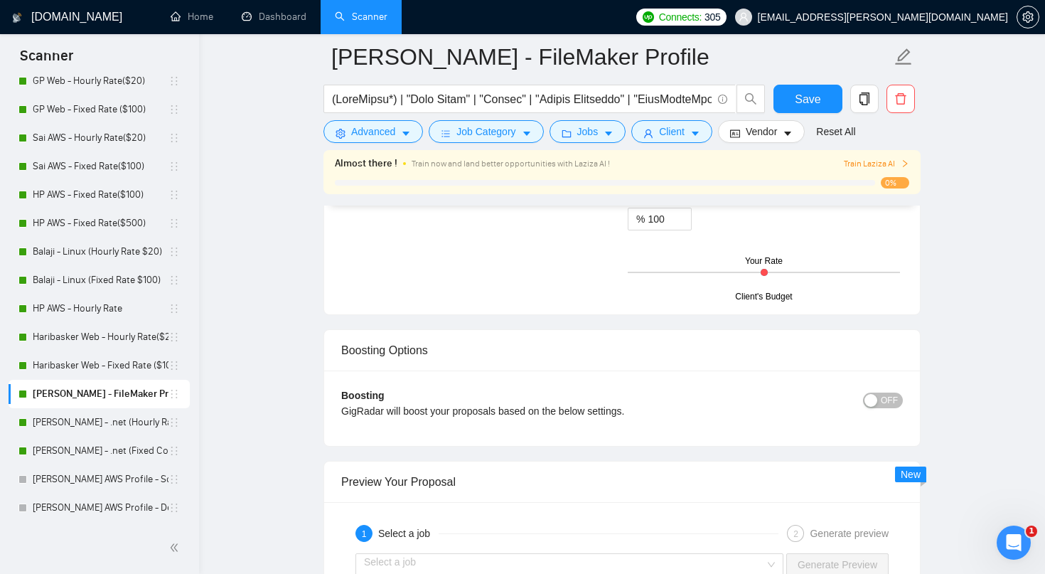
scroll to position [2538, 0]
click at [883, 399] on span "OFF" at bounding box center [889, 399] width 17 height 16
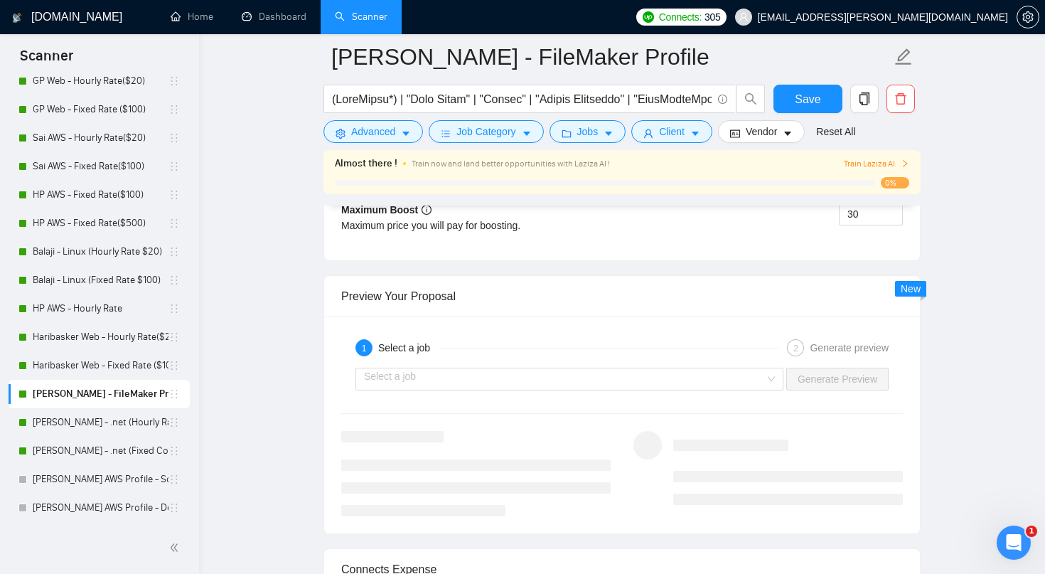
scroll to position [2793, 0]
click at [752, 370] on input "search" at bounding box center [564, 376] width 401 height 21
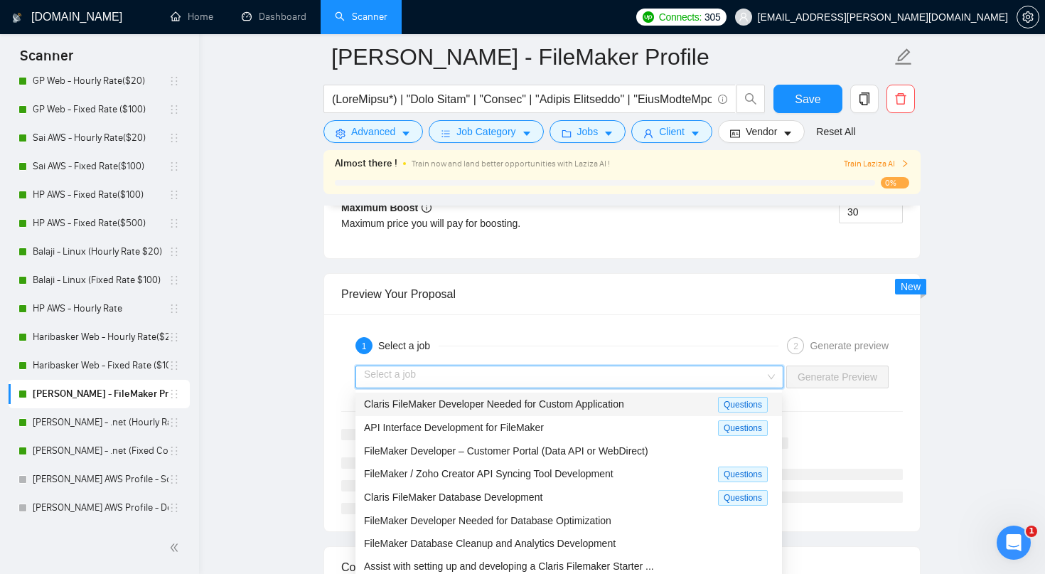
click at [674, 404] on div "Claris FileMaker Developer Needed for Custom Application" at bounding box center [541, 404] width 354 height 16
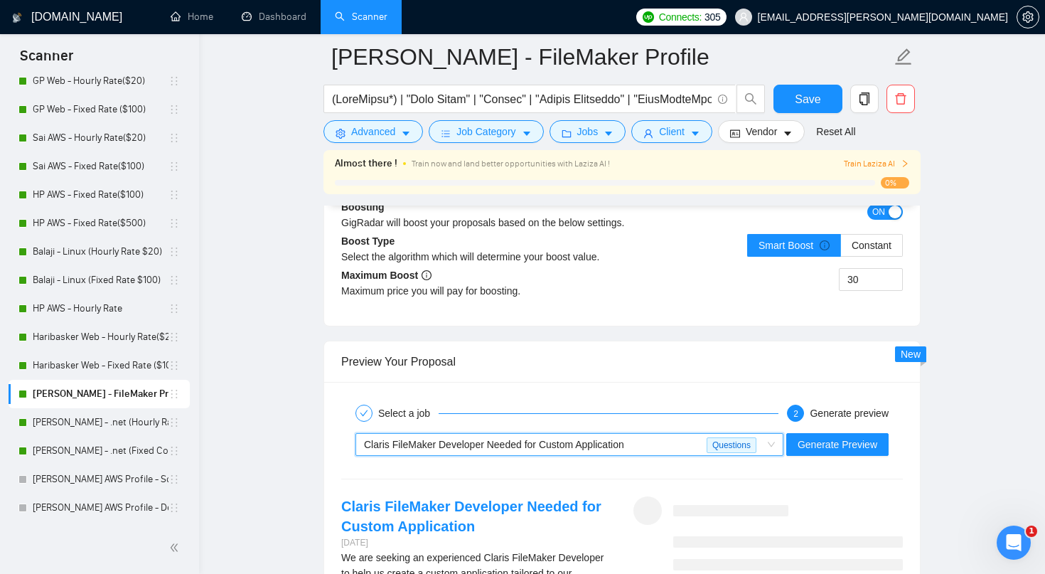
scroll to position [2663, 0]
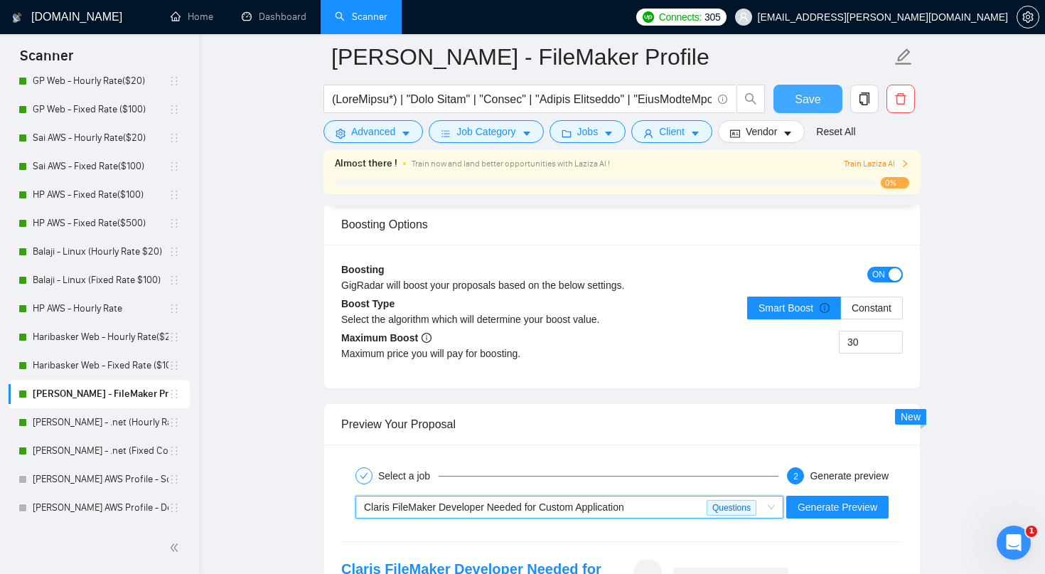
click at [813, 92] on span "Save" at bounding box center [808, 99] width 26 height 18
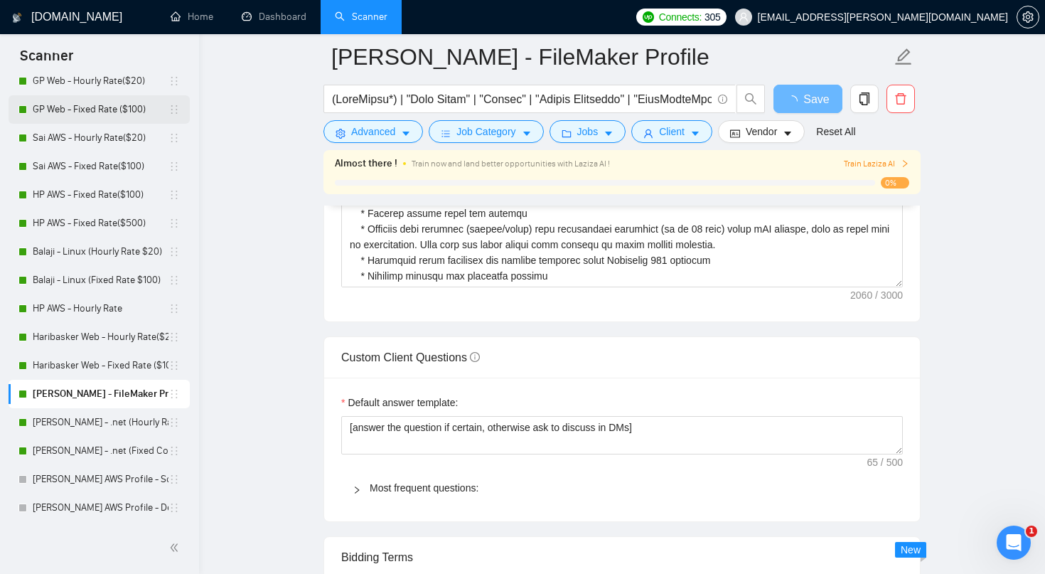
scroll to position [1872, 0]
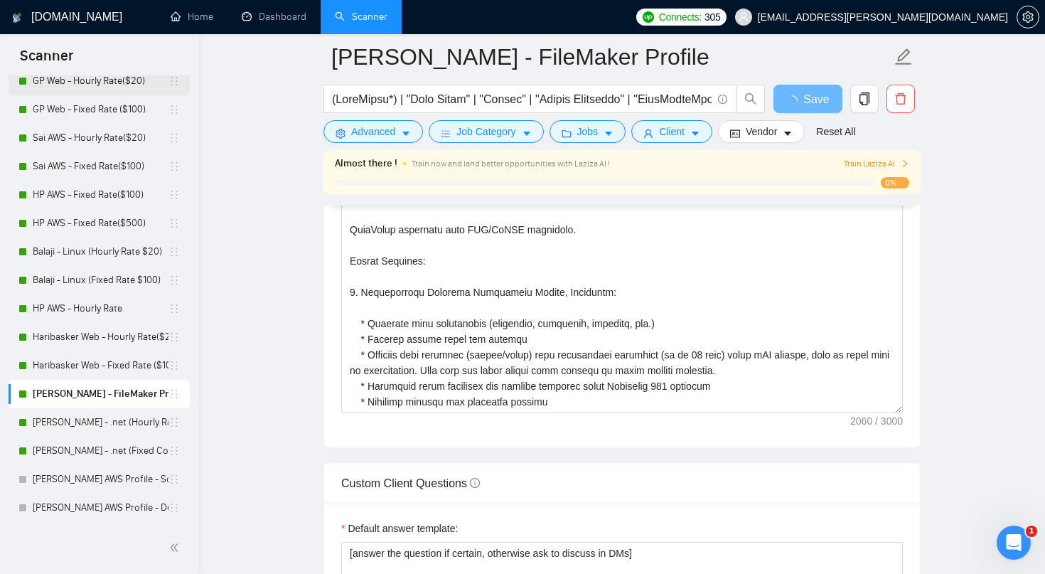
click at [153, 91] on link "GP Web - Hourly Rate($20)" at bounding box center [101, 81] width 136 height 28
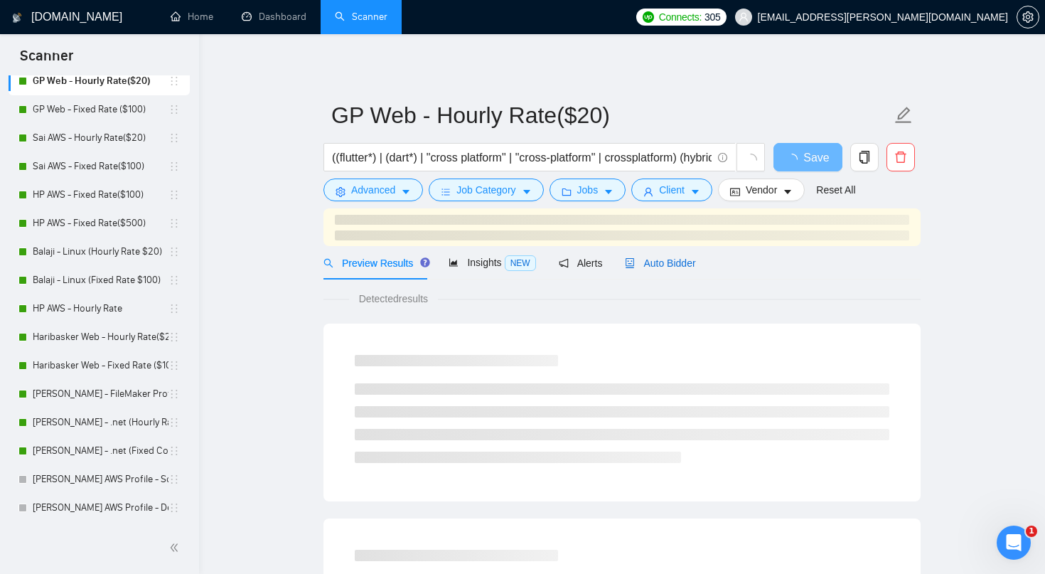
click at [686, 257] on span "Auto Bidder" at bounding box center [660, 262] width 70 height 11
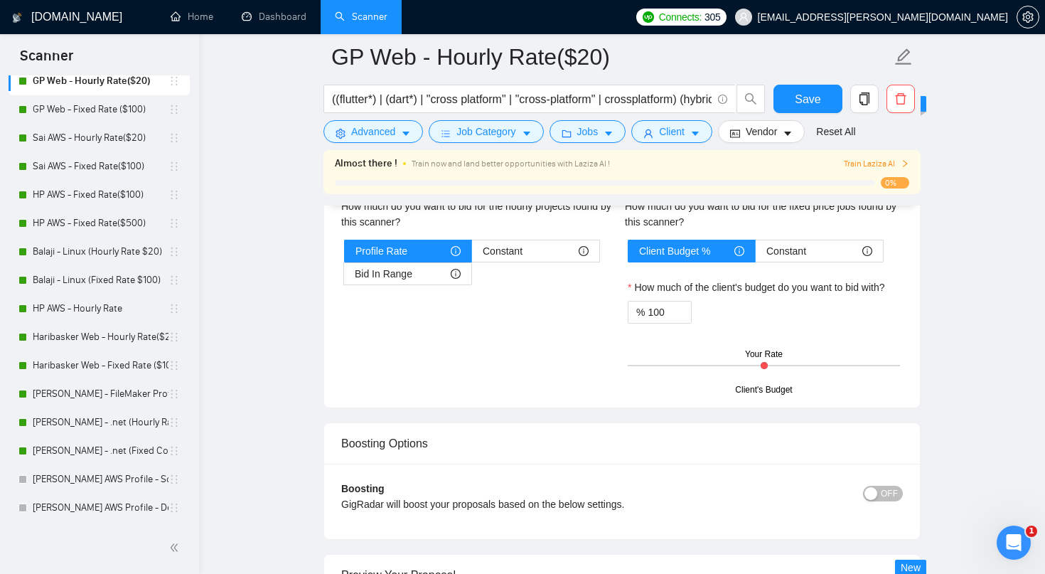
scroll to position [2484, 0]
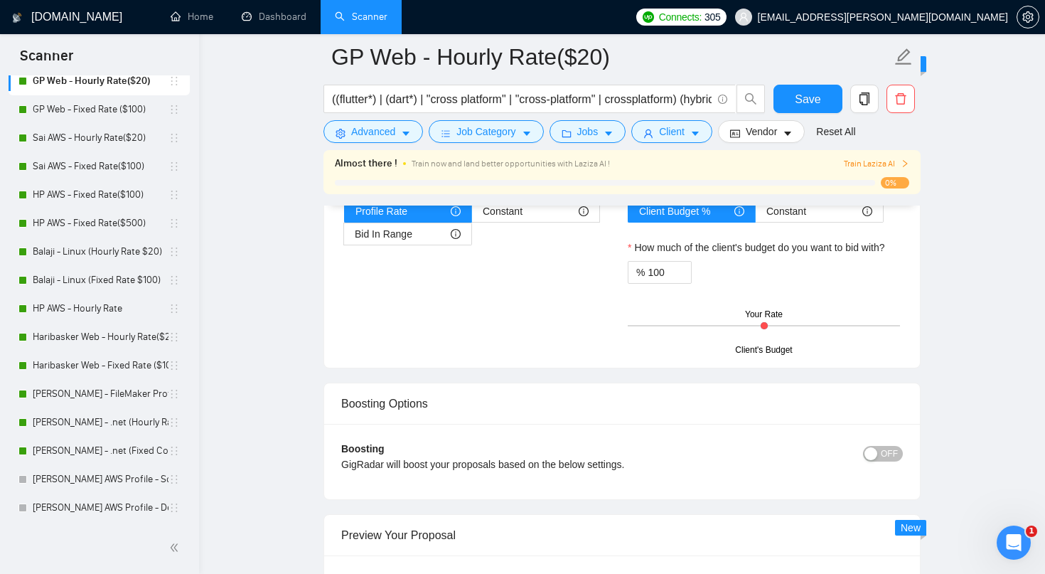
click at [887, 456] on span "OFF" at bounding box center [889, 454] width 17 height 16
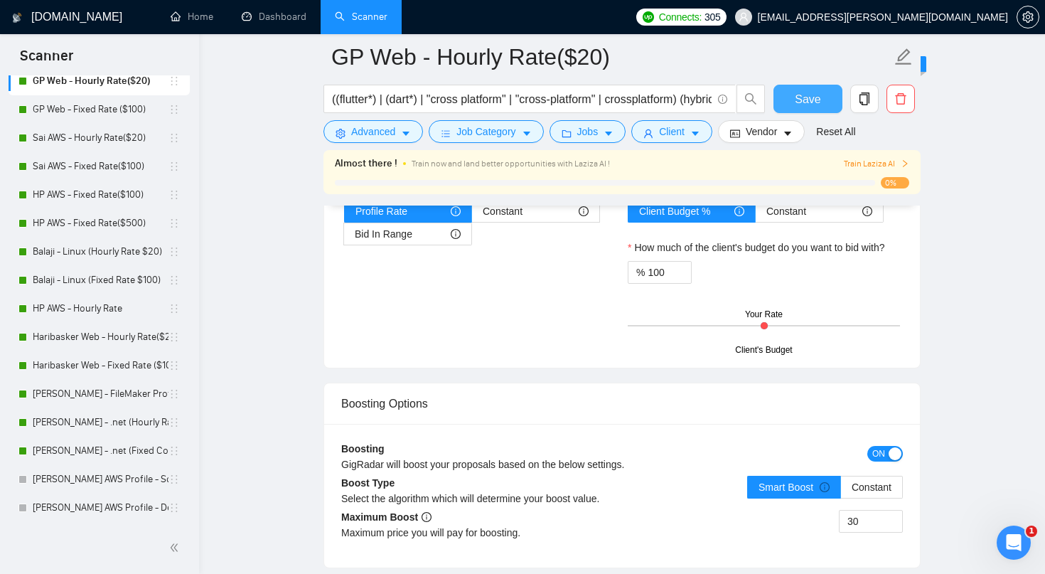
click at [812, 99] on span "Save" at bounding box center [808, 99] width 26 height 18
click at [90, 114] on link "GP Web - Fixed Rate ($100)" at bounding box center [101, 109] width 136 height 28
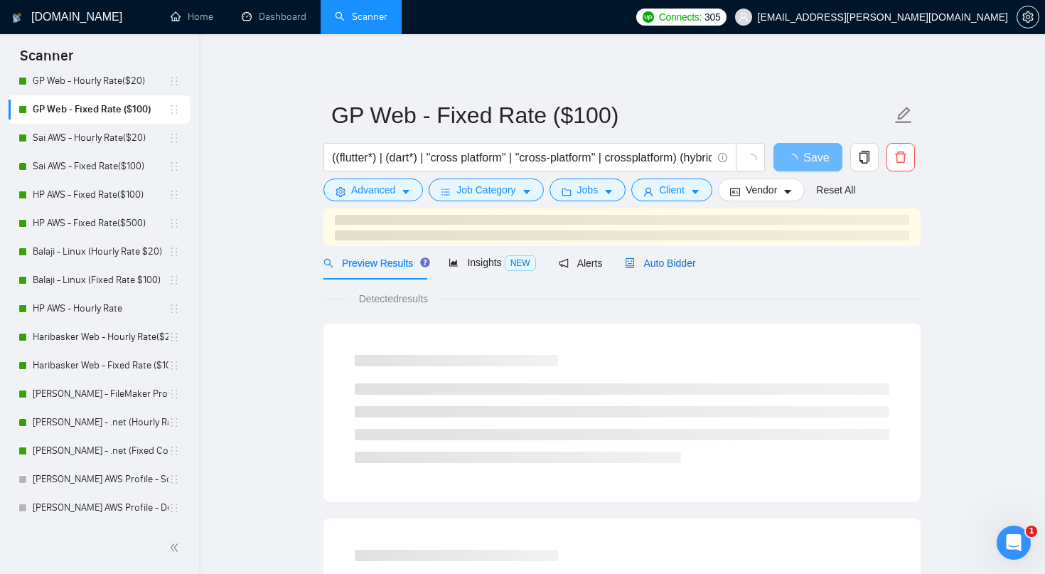
click at [686, 266] on span "Auto Bidder" at bounding box center [660, 262] width 70 height 11
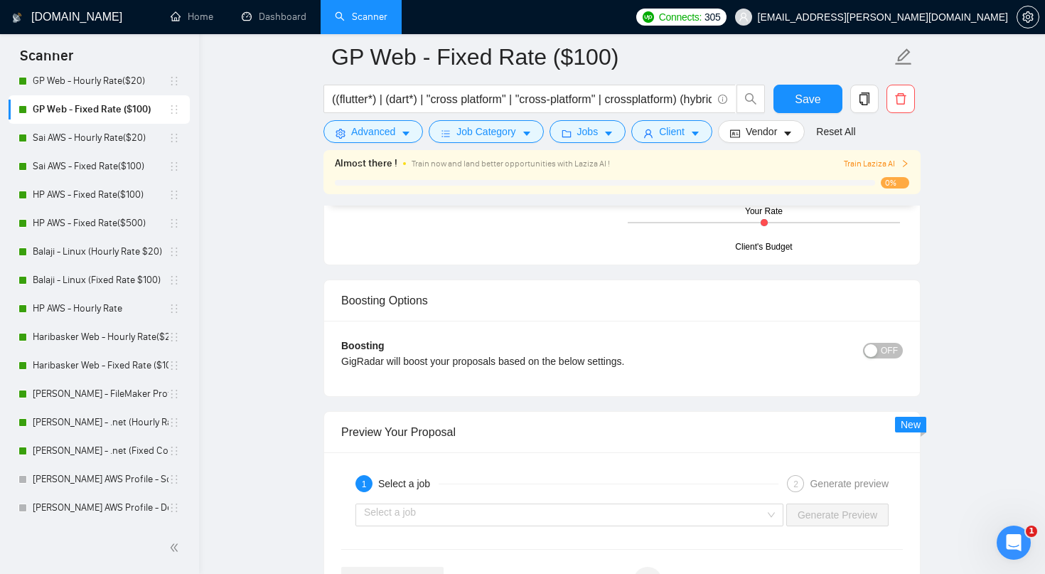
scroll to position [2587, 0]
click at [890, 356] on span "OFF" at bounding box center [889, 350] width 17 height 16
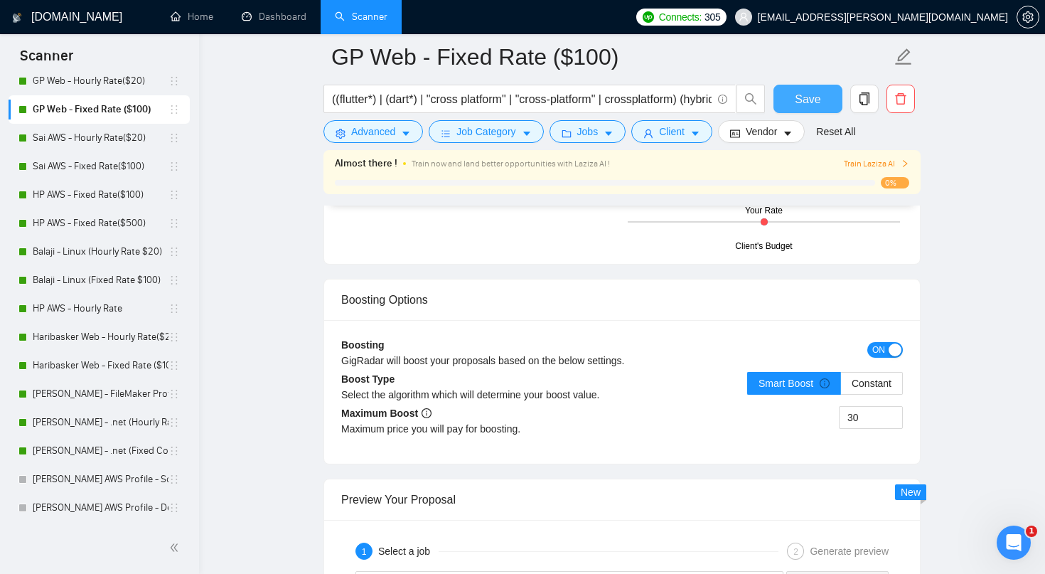
click at [816, 97] on span "Save" at bounding box center [808, 99] width 26 height 18
click at [90, 338] on link "Haribasker Web - Hourly Rate($25)" at bounding box center [101, 337] width 136 height 28
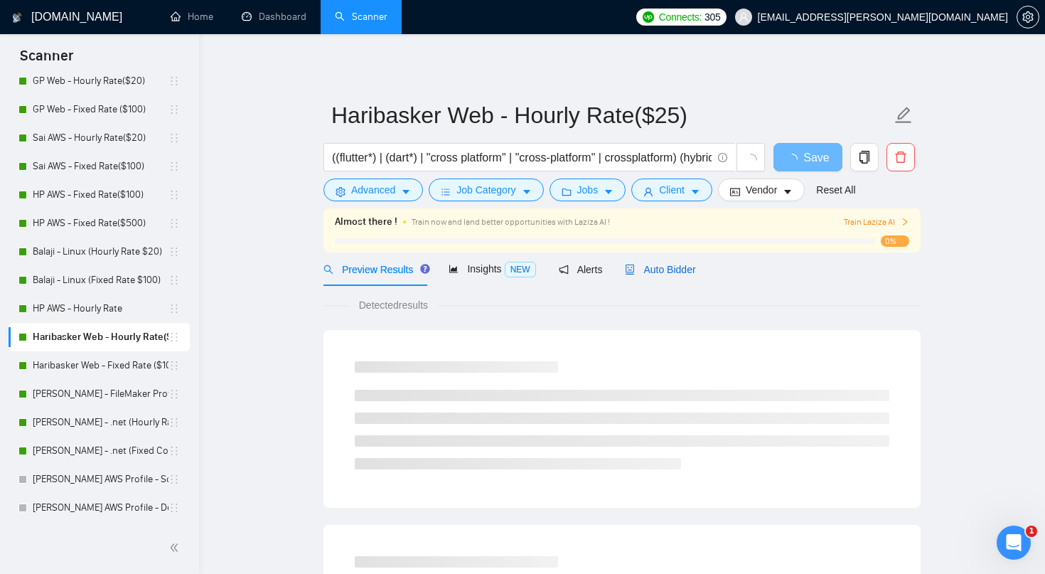
click at [663, 266] on span "Auto Bidder" at bounding box center [660, 269] width 70 height 11
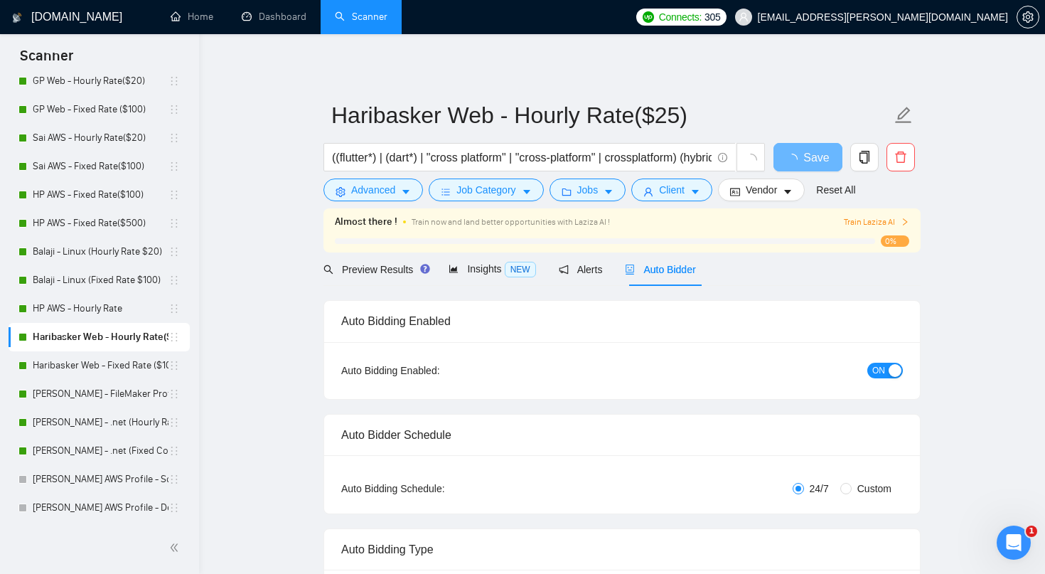
radio input "false"
radio input "true"
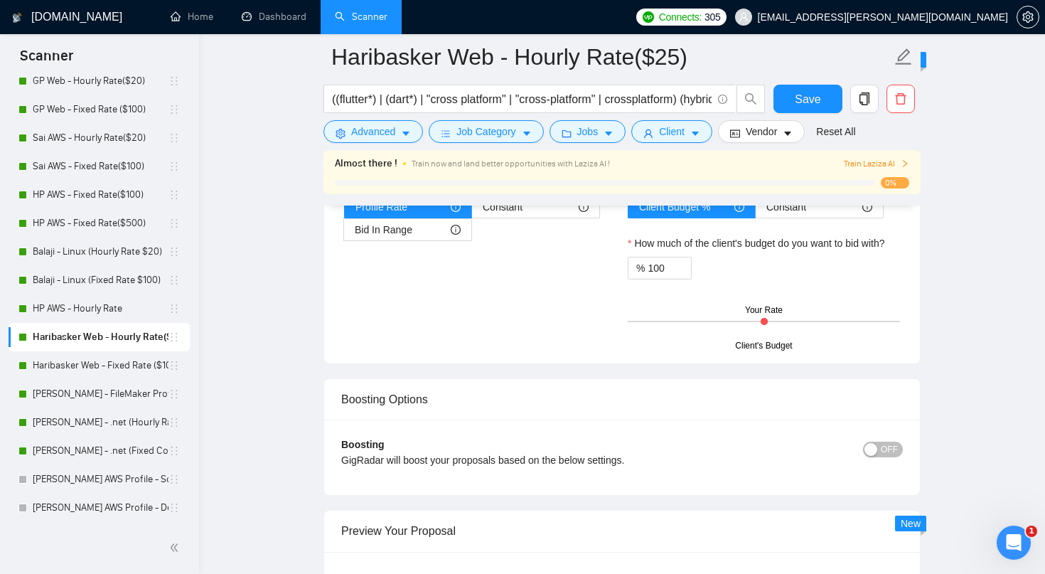
scroll to position [2591, 0]
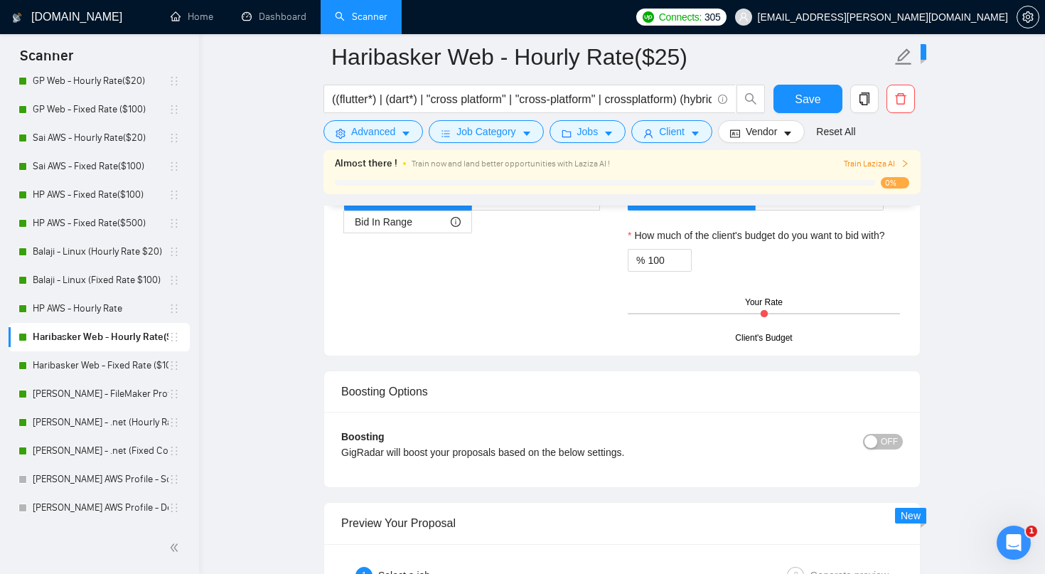
click at [884, 439] on span "OFF" at bounding box center [889, 442] width 17 height 16
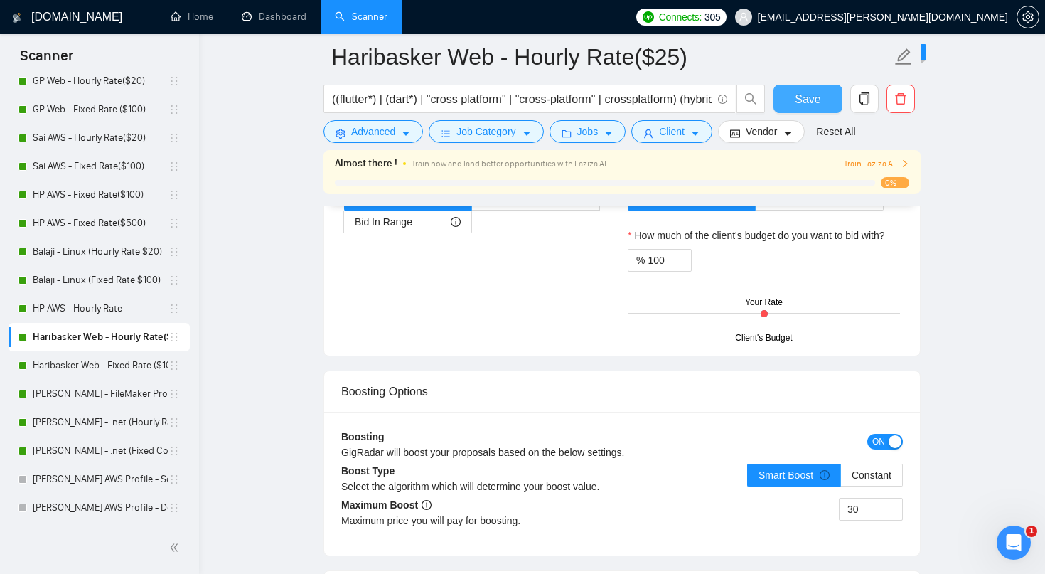
click at [816, 102] on span "Save" at bounding box center [808, 99] width 26 height 18
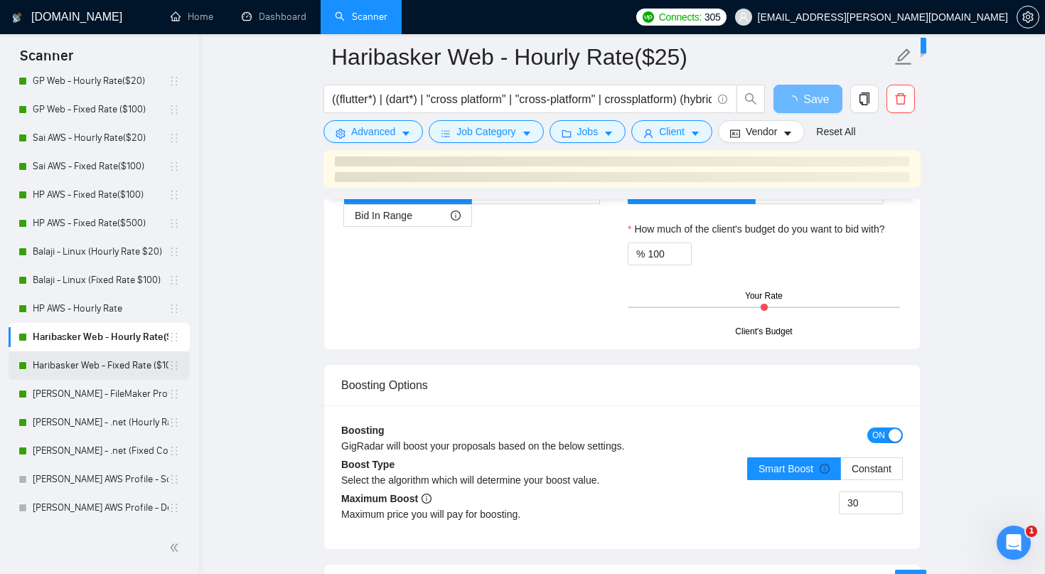
click at [124, 363] on link "Haribasker Web - Fixed Rate ($100)" at bounding box center [101, 365] width 136 height 28
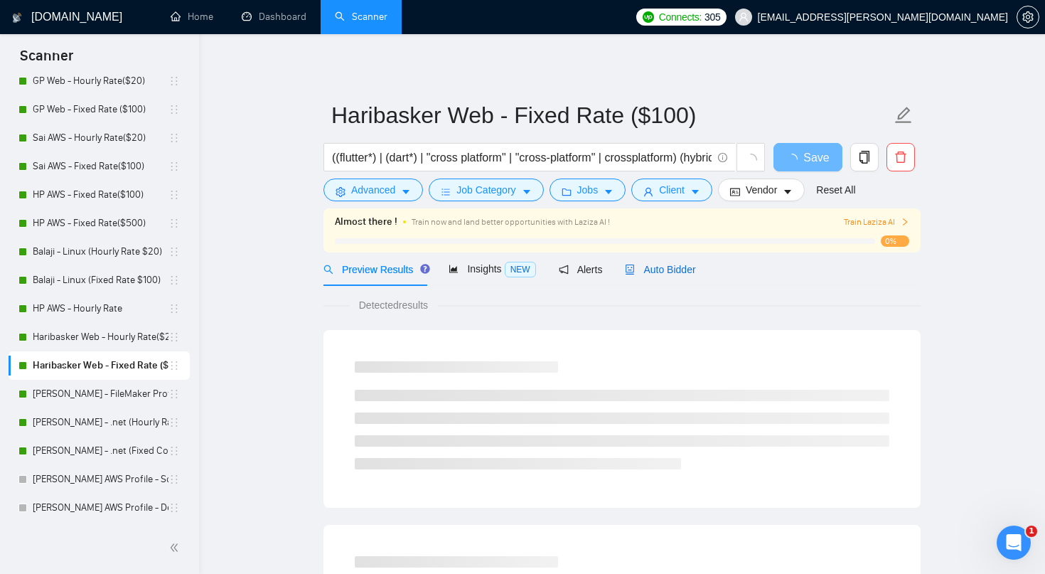
click at [662, 271] on span "Auto Bidder" at bounding box center [660, 269] width 70 height 11
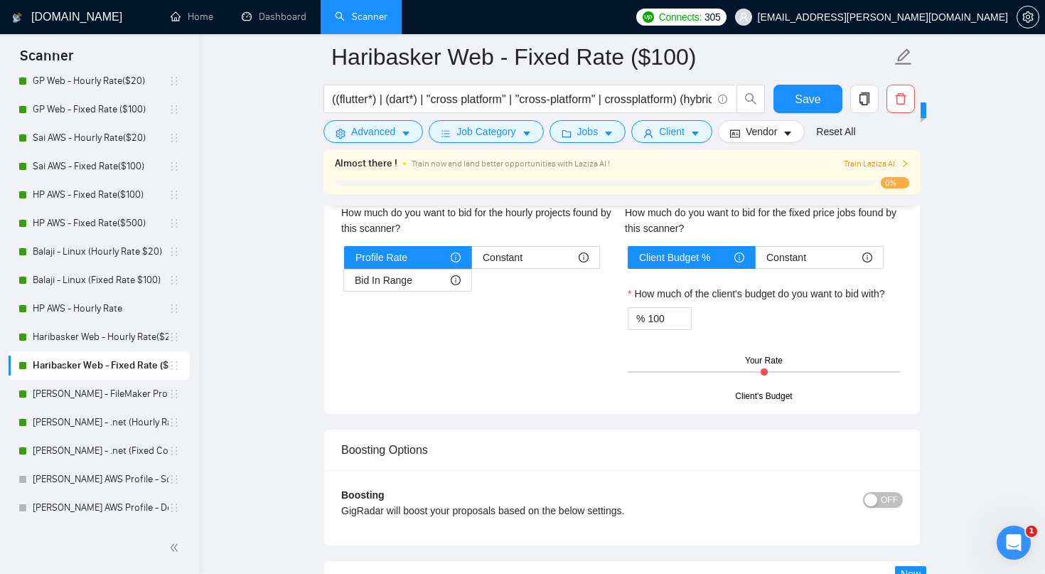
scroll to position [2546, 0]
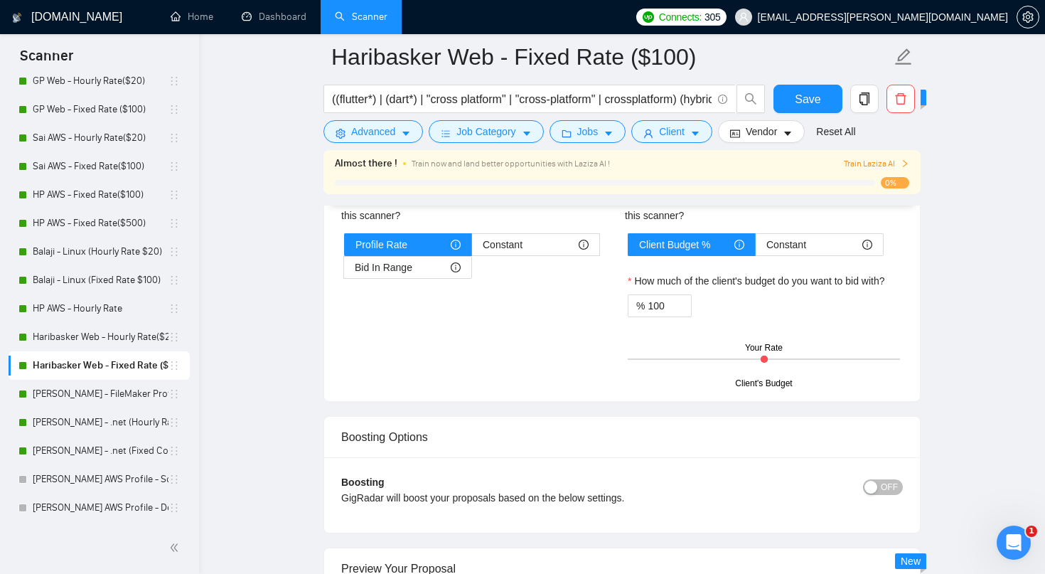
click at [892, 485] on span "OFF" at bounding box center [889, 487] width 17 height 16
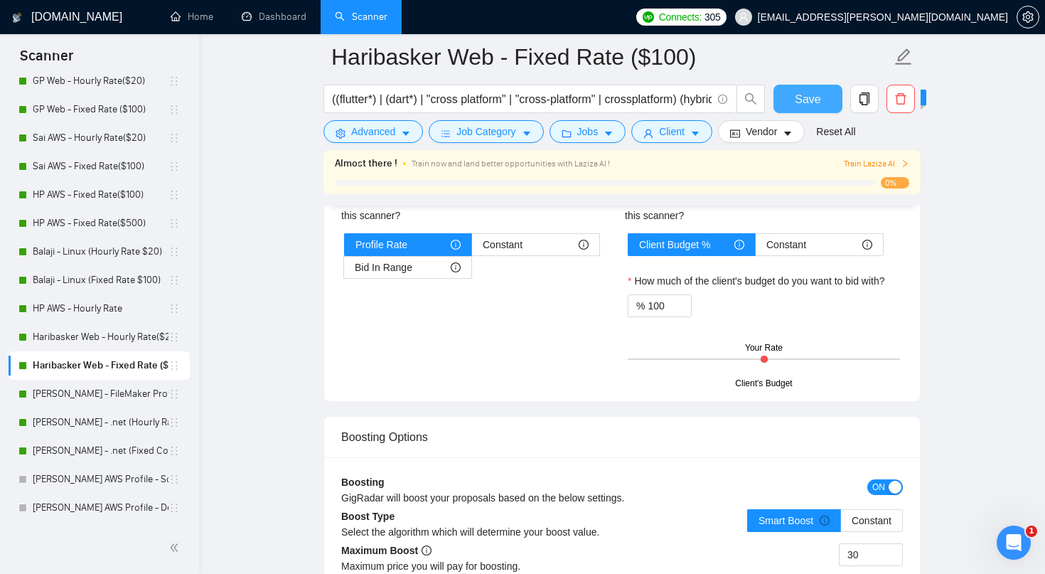
click at [811, 105] on span "Save" at bounding box center [808, 99] width 26 height 18
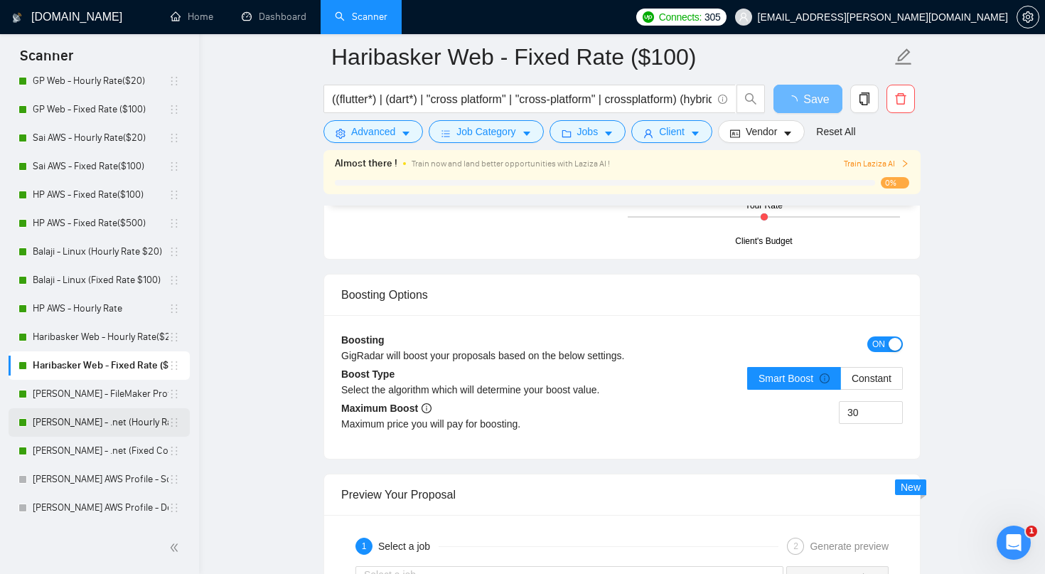
click at [140, 429] on link "[PERSON_NAME] - .net (Hourly Rate $20)" at bounding box center [101, 422] width 136 height 28
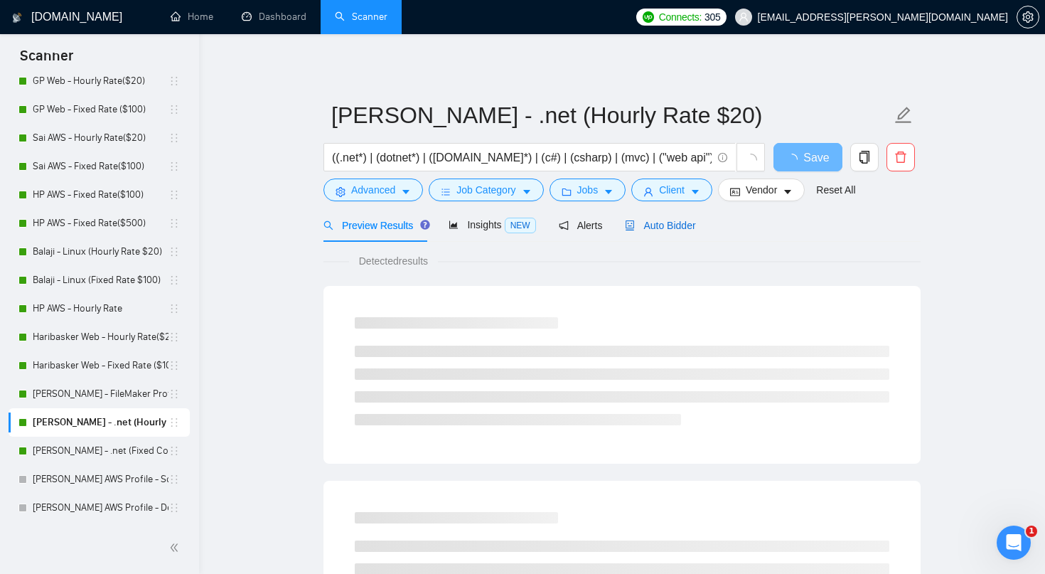
click at [669, 228] on span "Auto Bidder" at bounding box center [660, 225] width 70 height 11
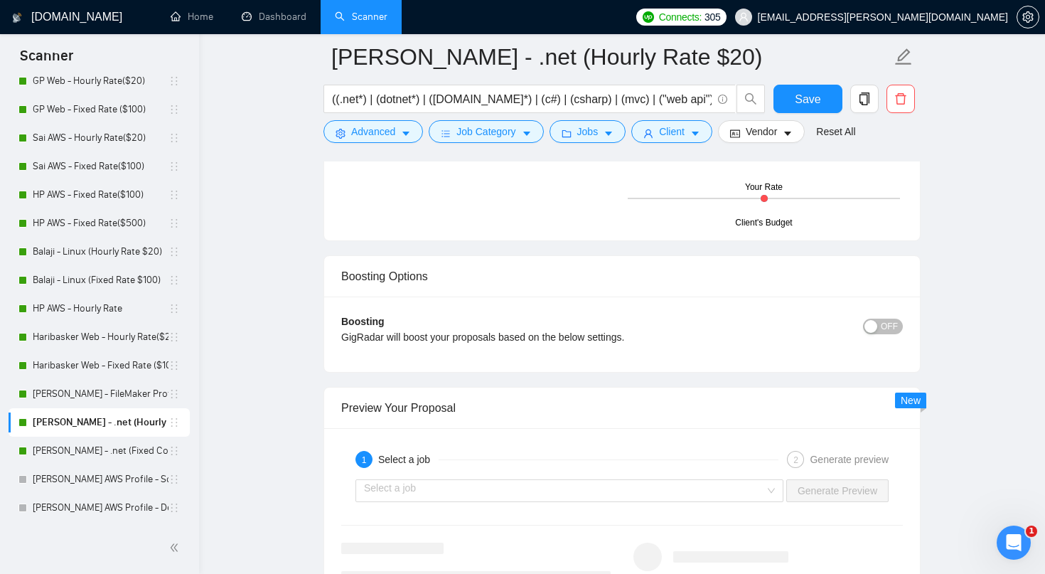
scroll to position [2627, 0]
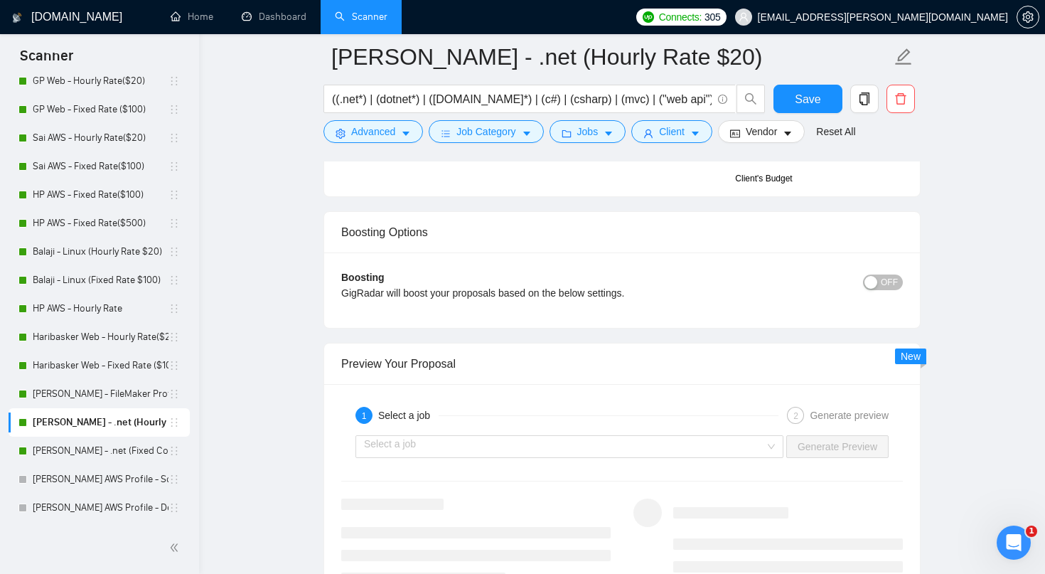
click at [884, 287] on span "OFF" at bounding box center [889, 282] width 17 height 16
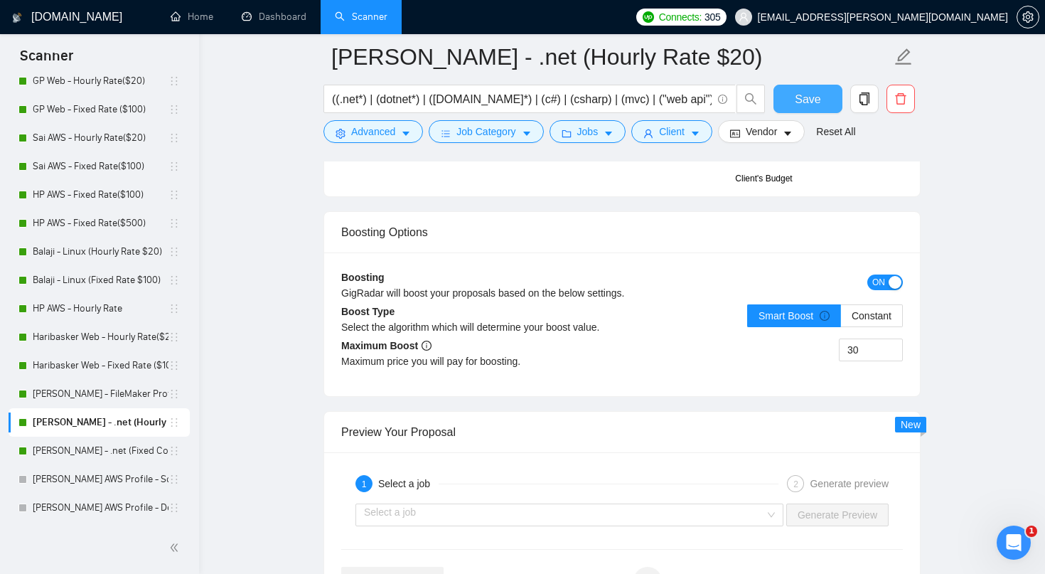
click at [807, 104] on span "Save" at bounding box center [808, 99] width 26 height 18
click at [117, 454] on link "[PERSON_NAME] - .net (Fixed Cost $100)" at bounding box center [101, 451] width 136 height 28
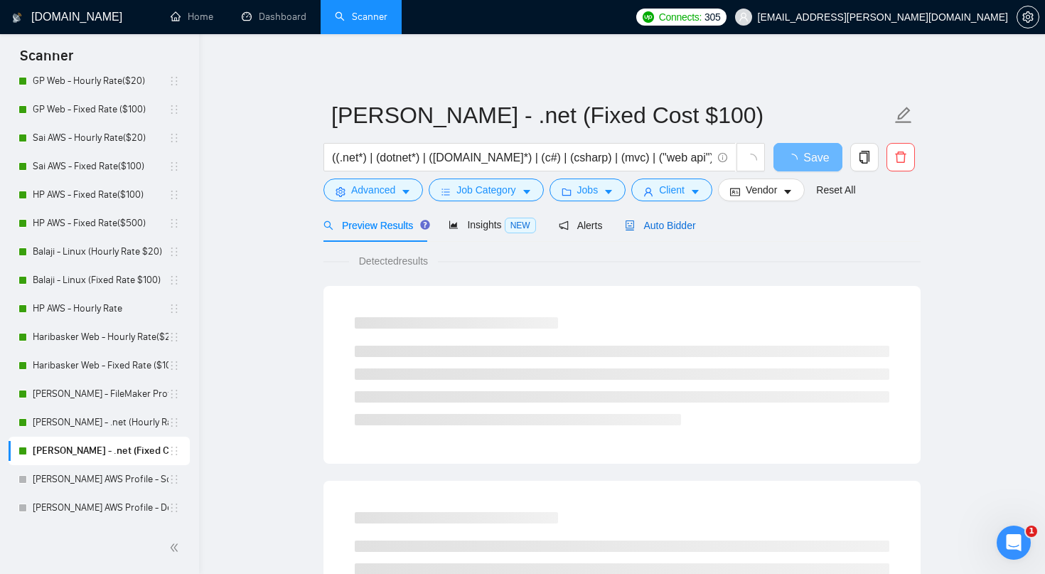
click at [675, 227] on span "Auto Bidder" at bounding box center [660, 225] width 70 height 11
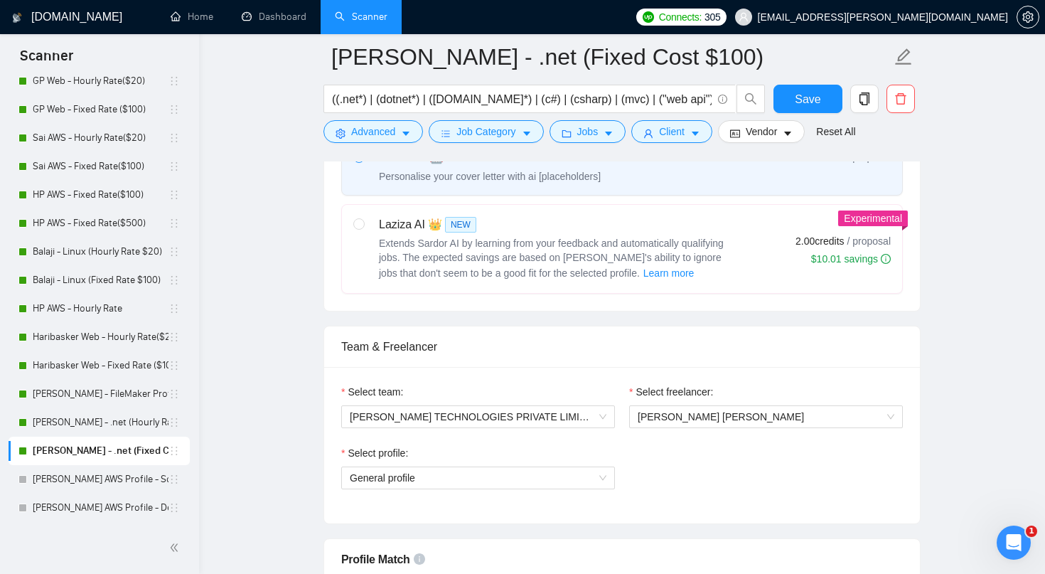
scroll to position [730, 0]
click at [366, 227] on div "Laziza AI 👑 NEW Extends Sardor AI by learning from your feedback and automatica…" at bounding box center [543, 247] width 381 height 65
click at [363, 227] on input "radio" at bounding box center [358, 223] width 10 height 10
radio input "true"
radio input "false"
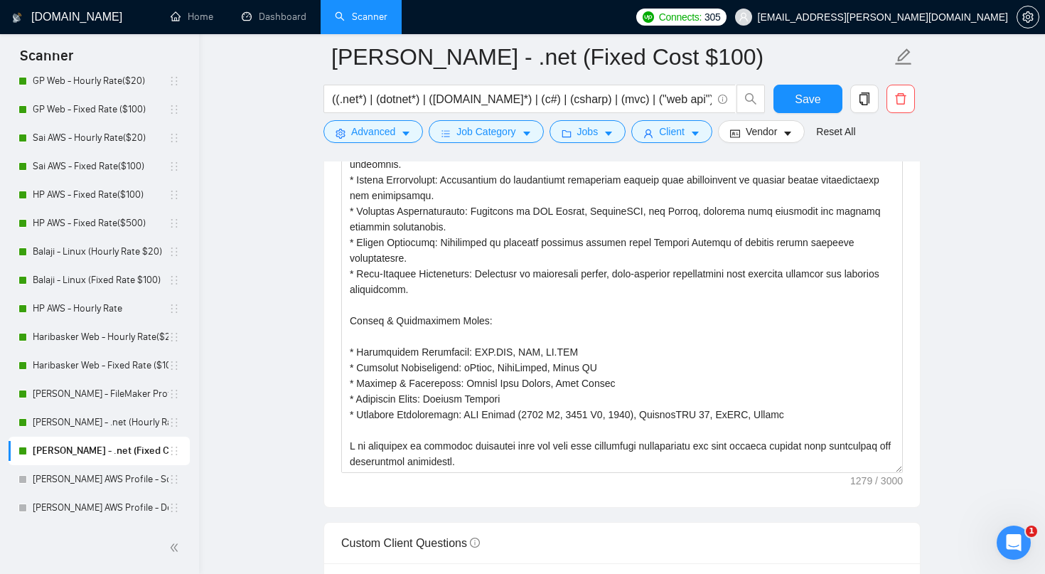
scroll to position [63, 0]
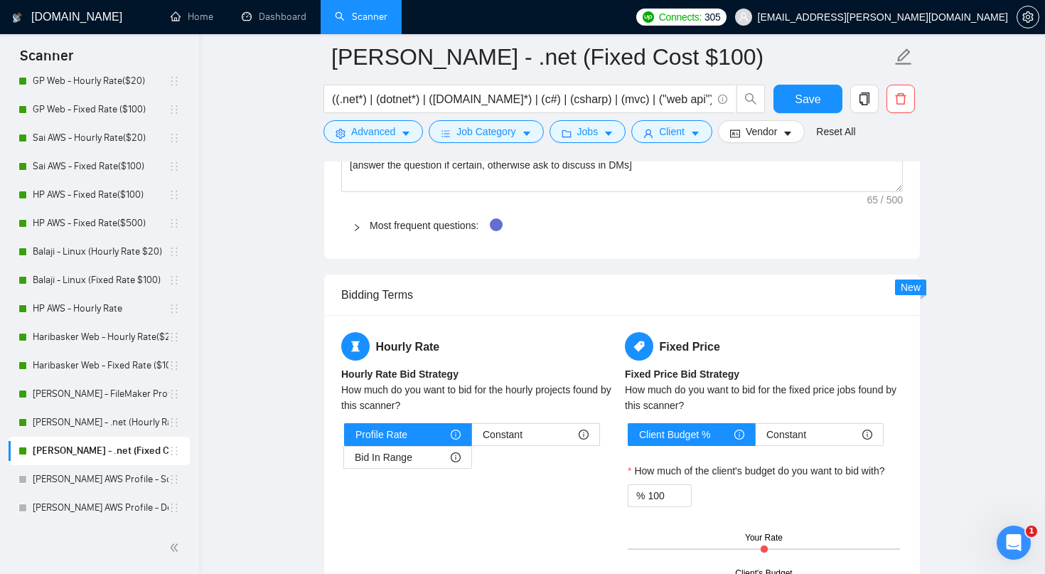
click at [673, 319] on div "Hourly Rate Hourly Rate Bid Strategy How much do you want to bid for the hourly…" at bounding box center [622, 453] width 596 height 276
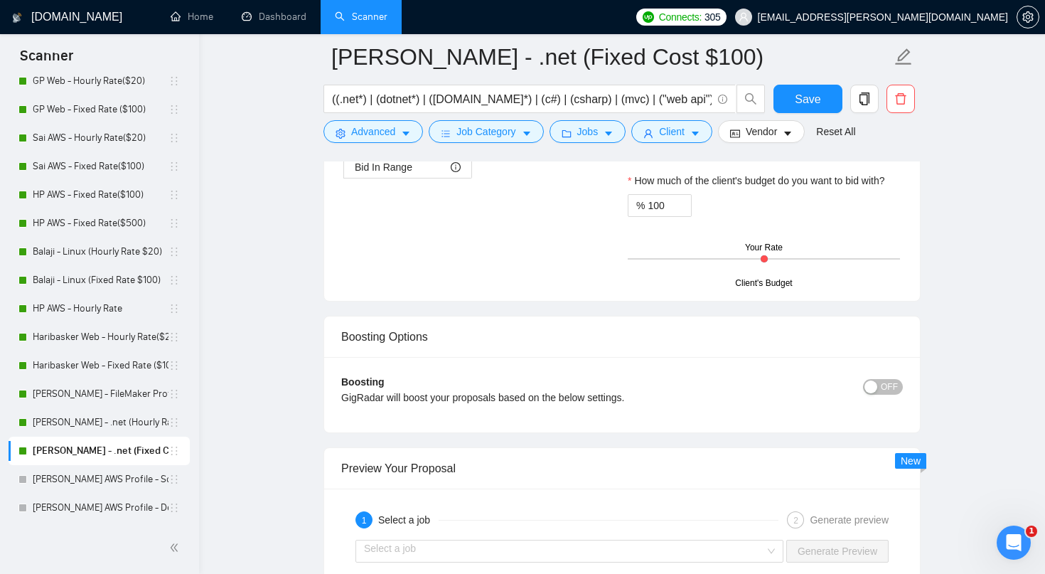
scroll to position [2627, 0]
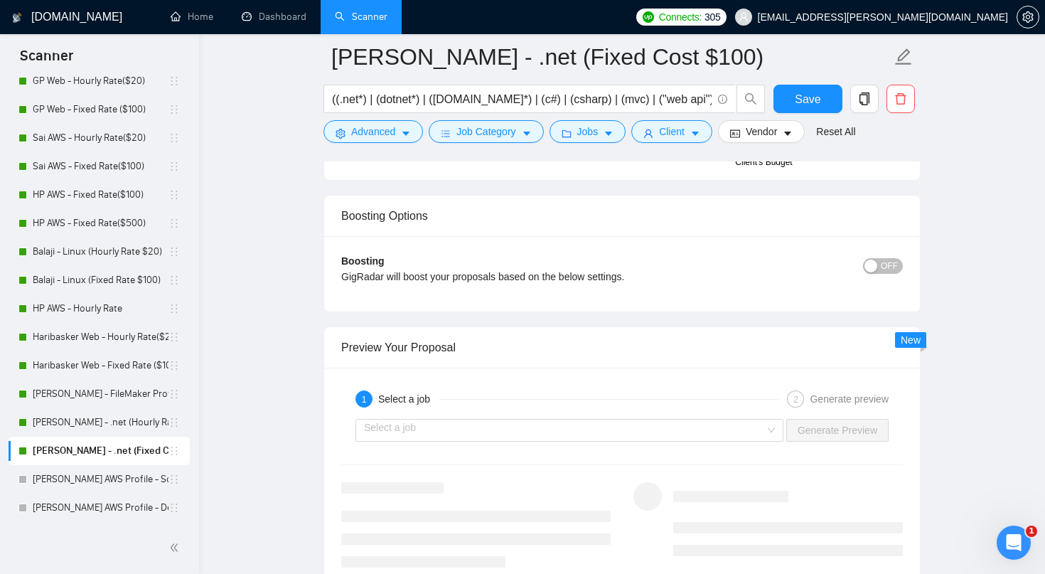
click at [895, 266] on span "OFF" at bounding box center [889, 266] width 17 height 16
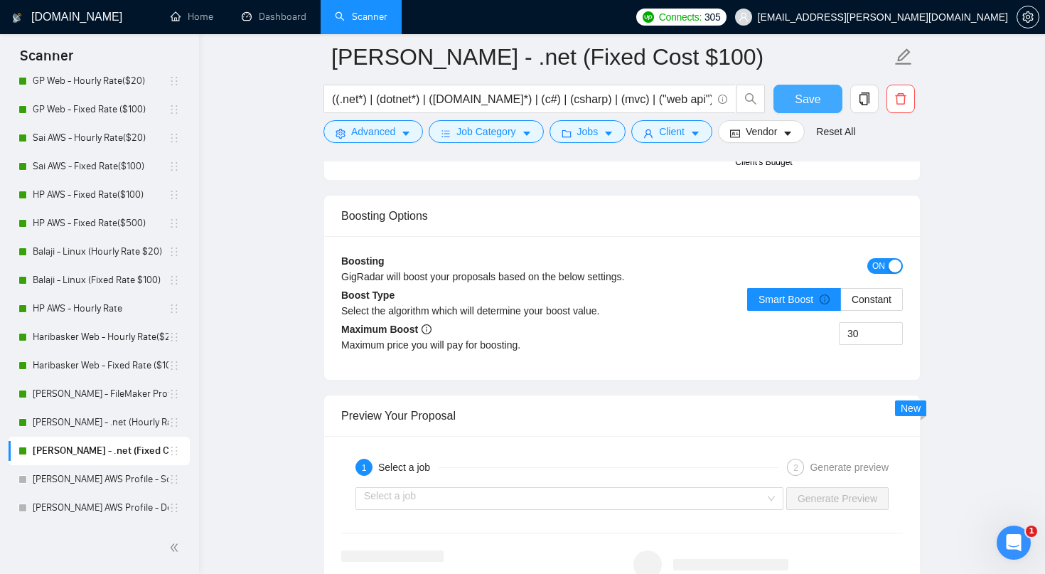
click at [809, 97] on span "Save" at bounding box center [808, 99] width 26 height 18
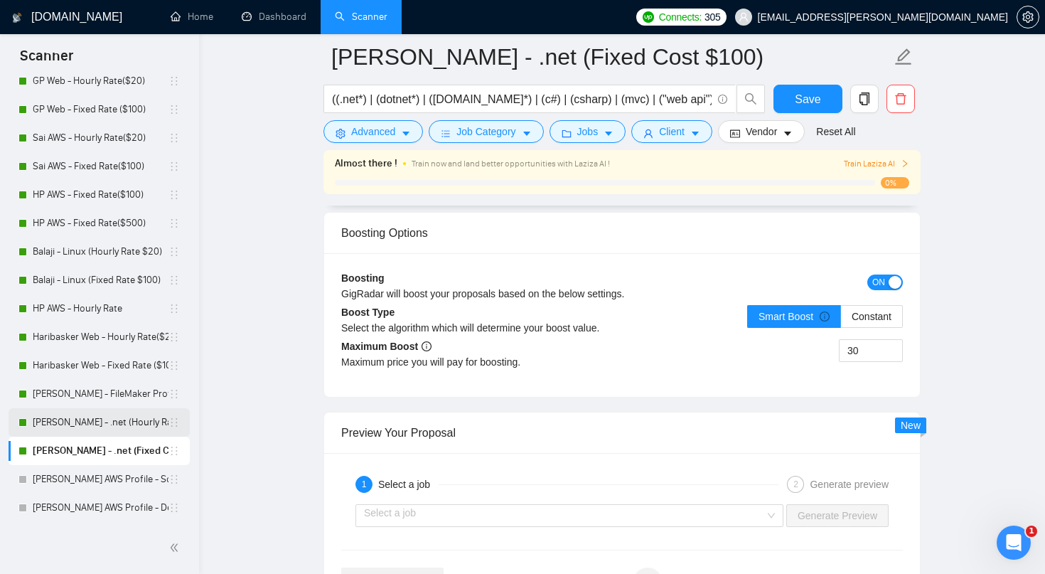
click at [116, 422] on link "[PERSON_NAME] - .net (Hourly Rate $20)" at bounding box center [101, 422] width 136 height 28
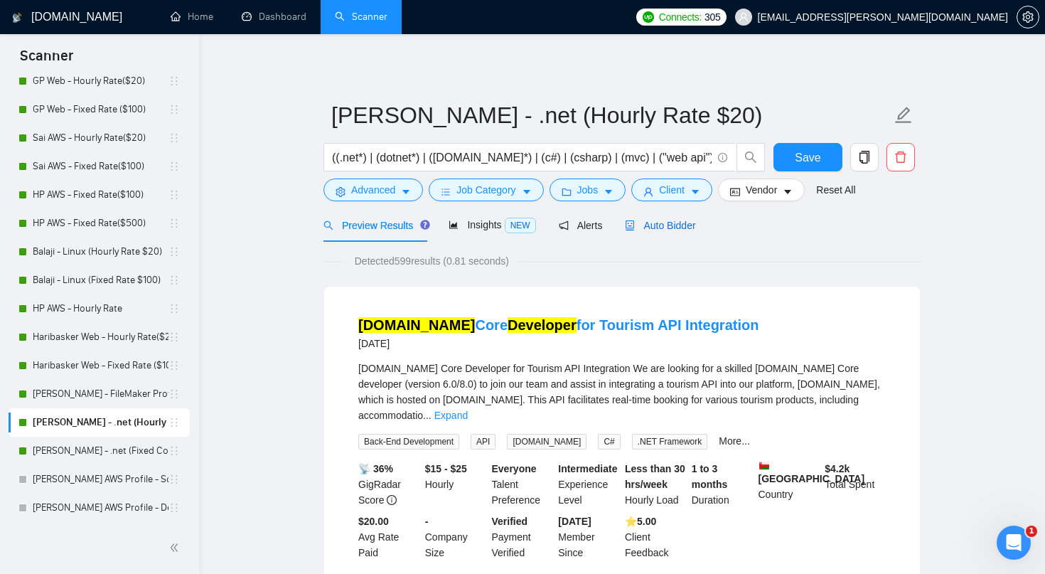
click at [666, 222] on span "Auto Bidder" at bounding box center [660, 225] width 70 height 11
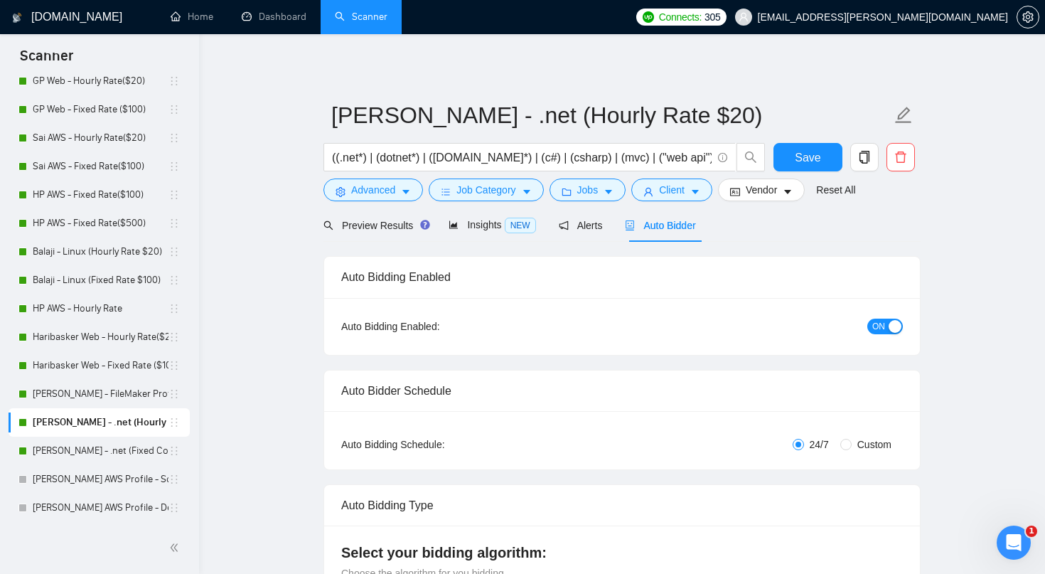
radio input "false"
radio input "true"
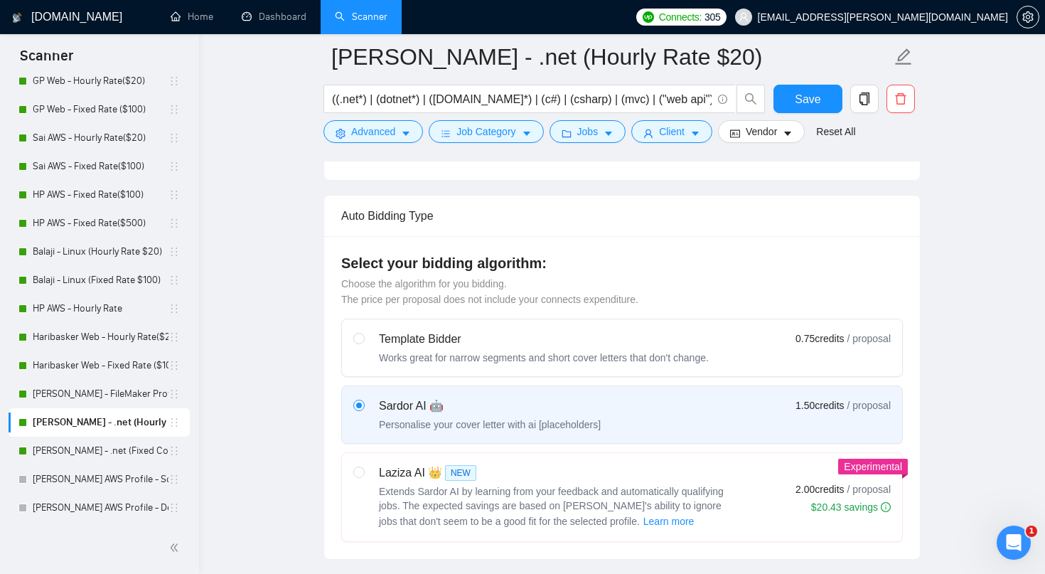
scroll to position [511, 0]
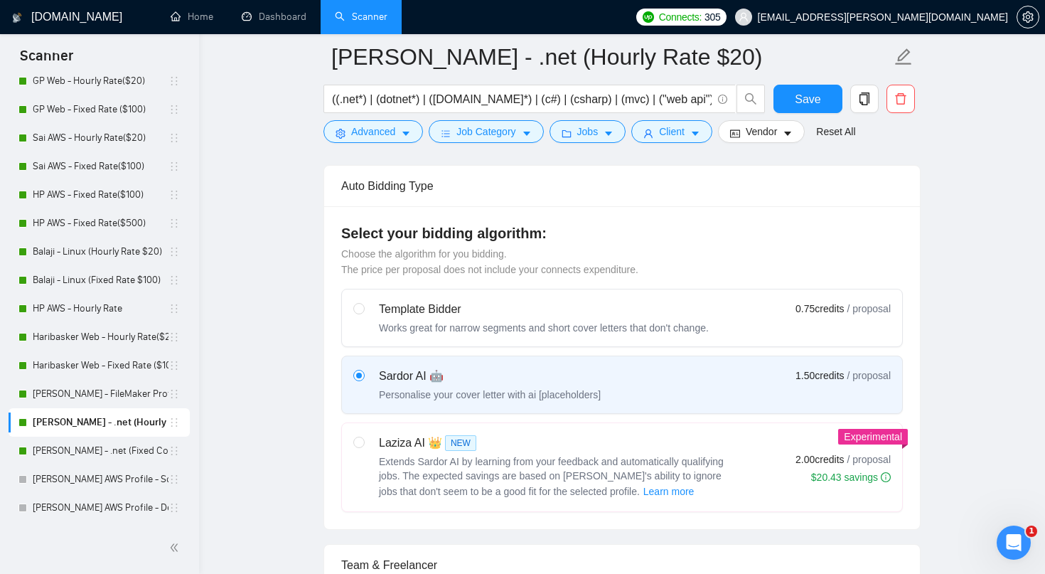
click at [387, 449] on div "Laziza AI 👑 NEW" at bounding box center [557, 442] width 356 height 17
click at [363, 447] on input "radio" at bounding box center [358, 442] width 10 height 10
radio input "true"
radio input "false"
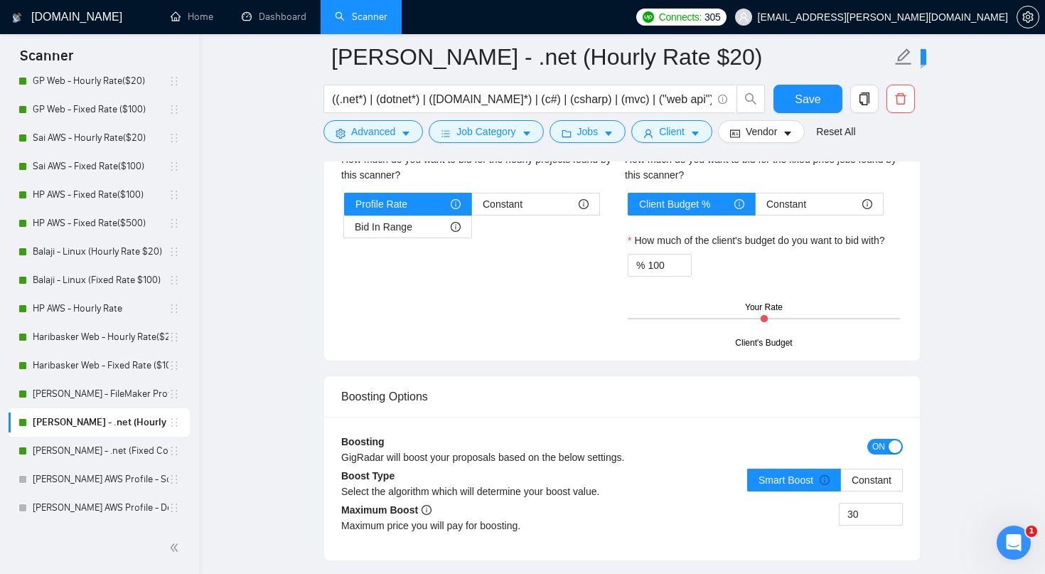
scroll to position [2475, 0]
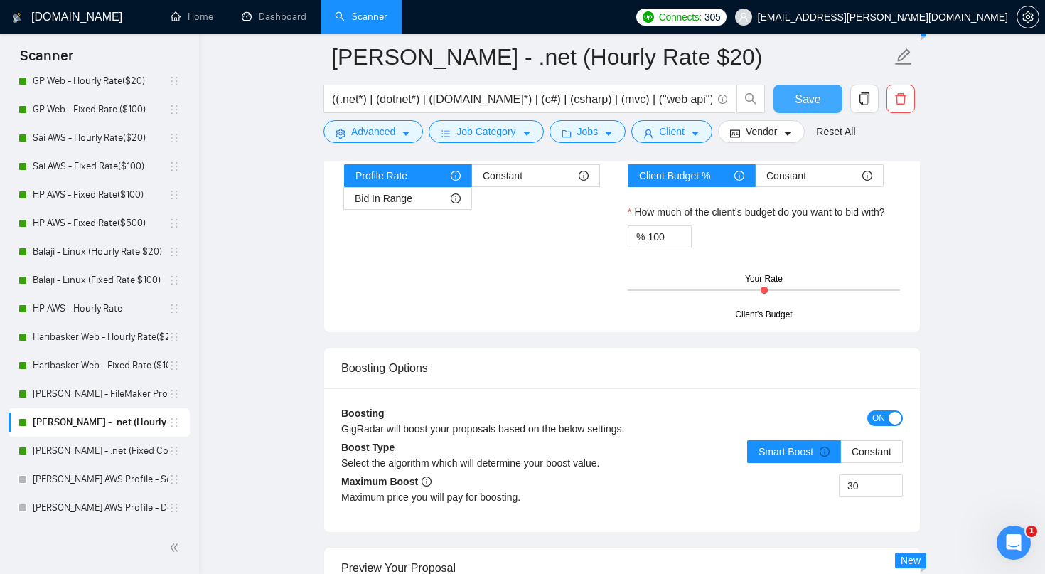
click at [810, 90] on span "Save" at bounding box center [808, 99] width 26 height 18
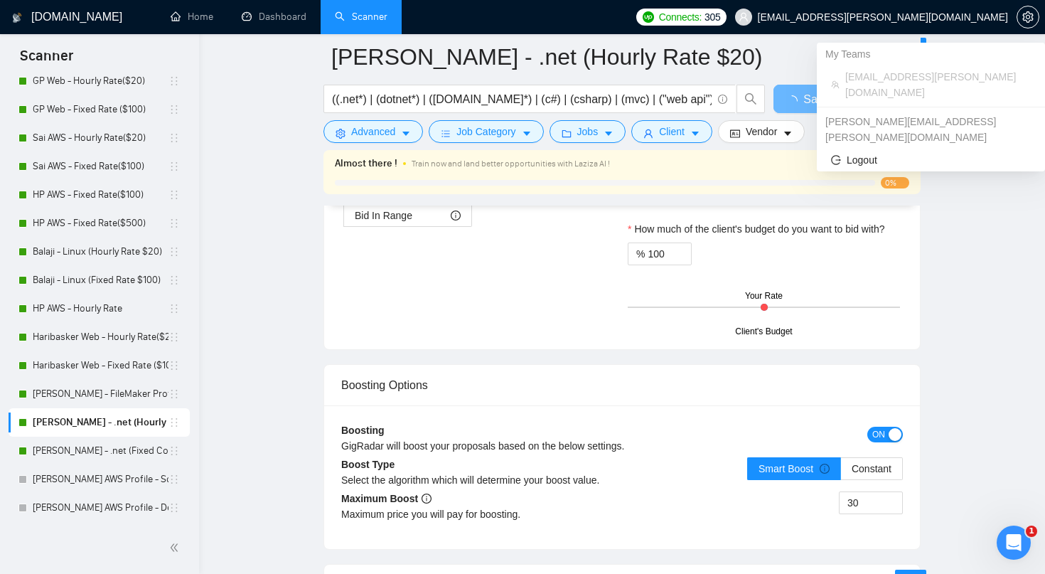
click at [880, 17] on span "[EMAIL_ADDRESS][PERSON_NAME][DOMAIN_NAME]" at bounding box center [883, 17] width 250 height 0
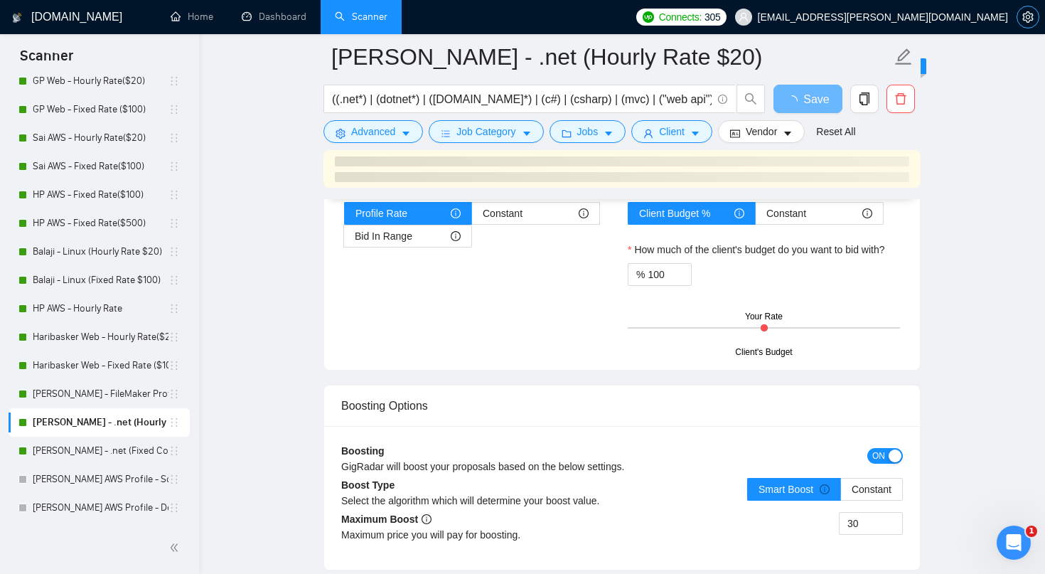
click at [1032, 21] on icon "setting" at bounding box center [1027, 16] width 11 height 11
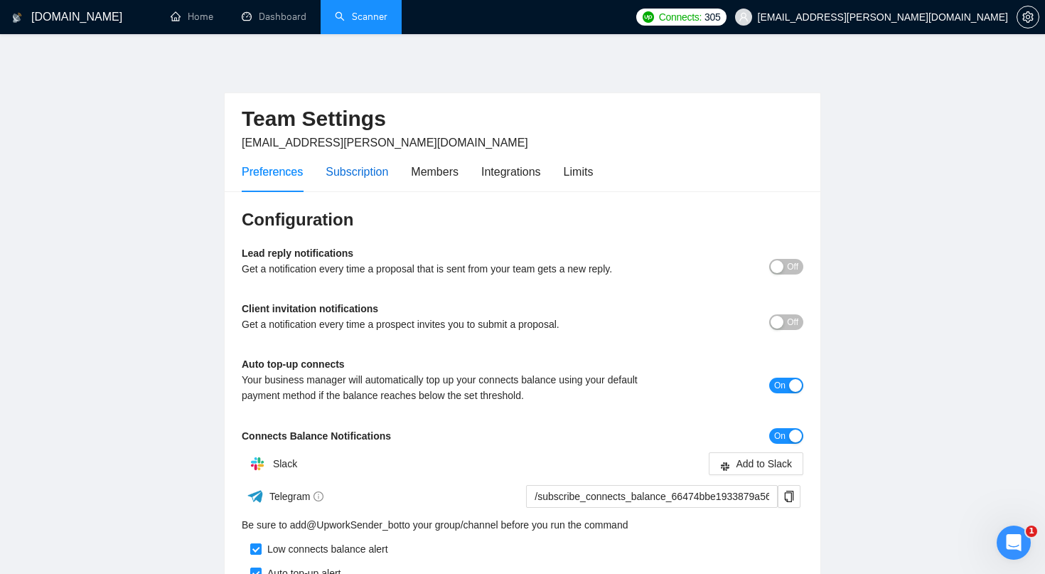
click at [385, 176] on div "Subscription" at bounding box center [357, 172] width 63 height 18
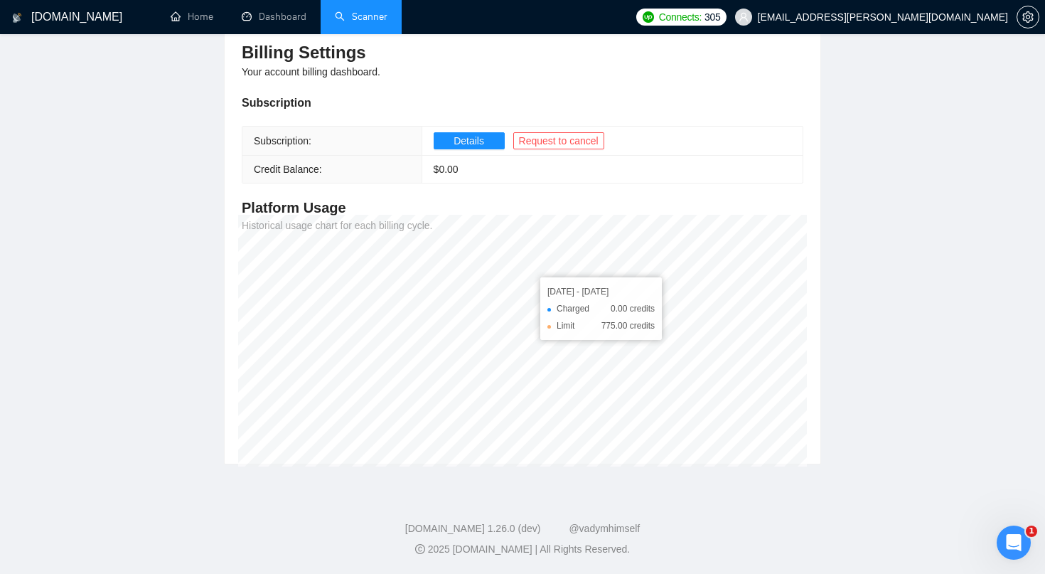
scroll to position [166, 0]
click at [481, 139] on span "Details" at bounding box center [469, 142] width 31 height 16
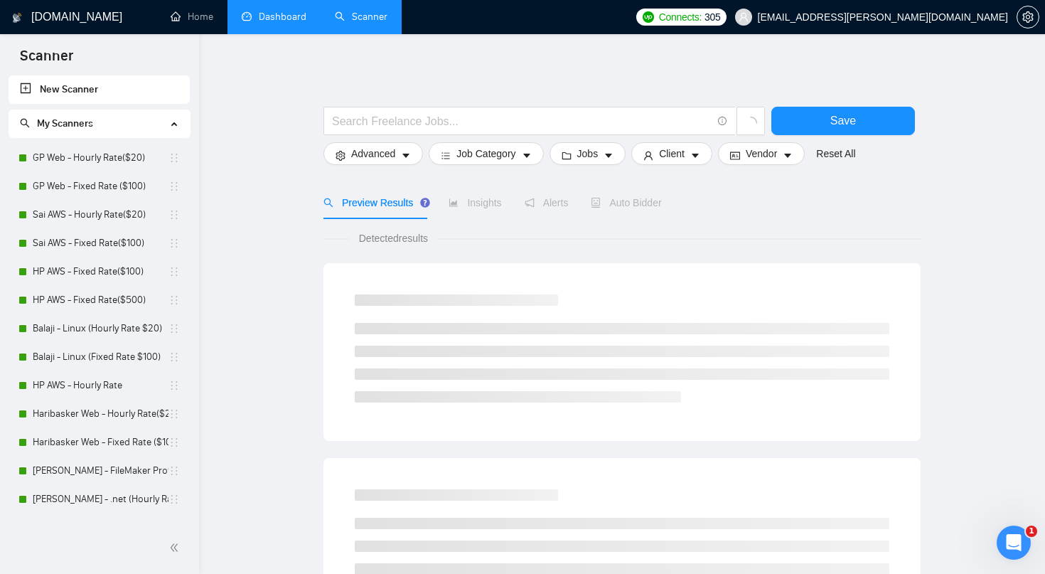
click at [304, 21] on link "Dashboard" at bounding box center [274, 17] width 65 height 12
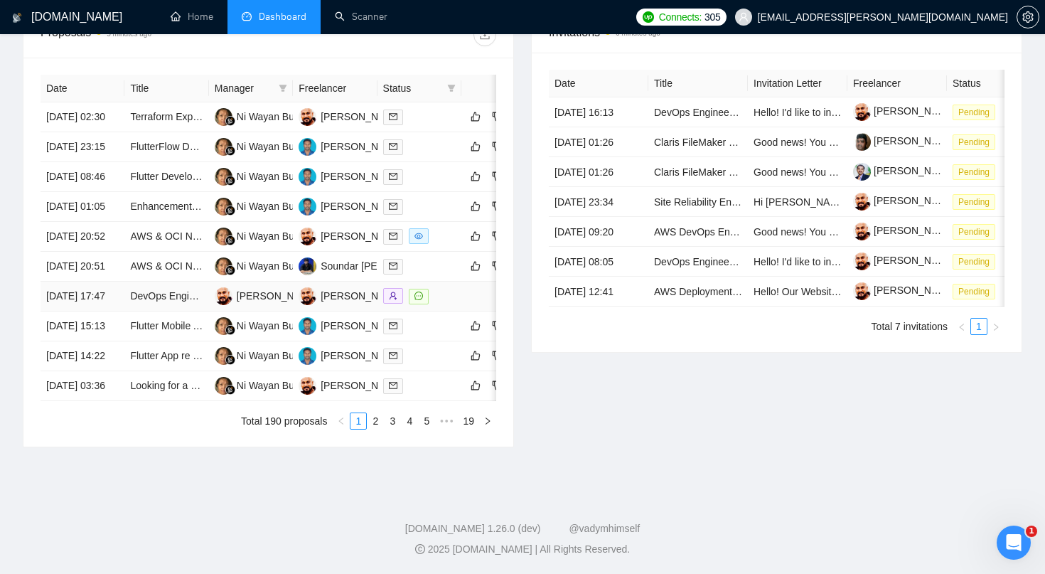
scroll to position [646, 0]
click at [373, 429] on link "2" at bounding box center [376, 421] width 16 height 16
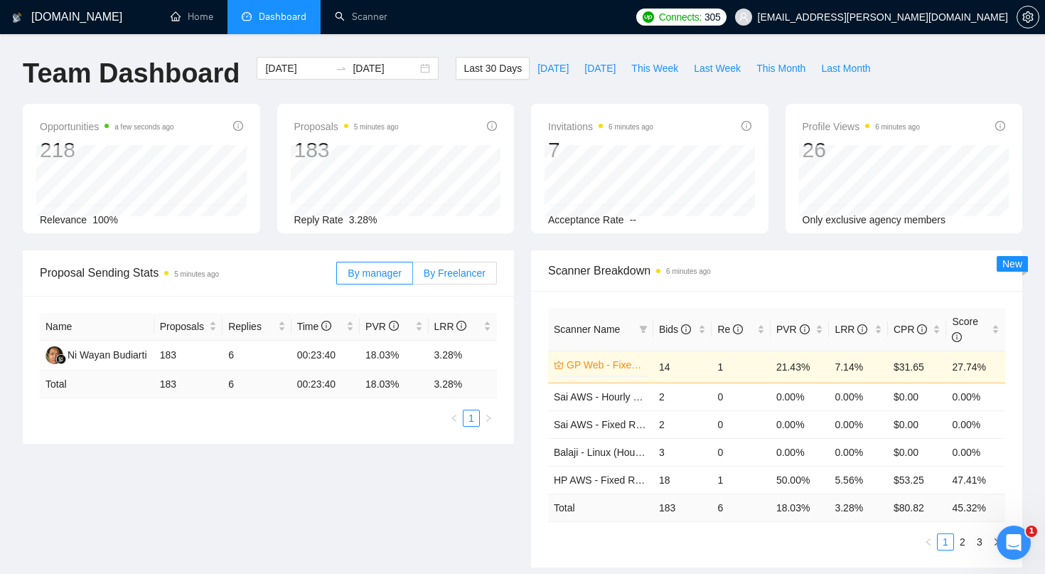
click at [444, 273] on span "By Freelancer" at bounding box center [455, 272] width 62 height 11
click at [413, 277] on input "By Freelancer" at bounding box center [413, 277] width 0 height 0
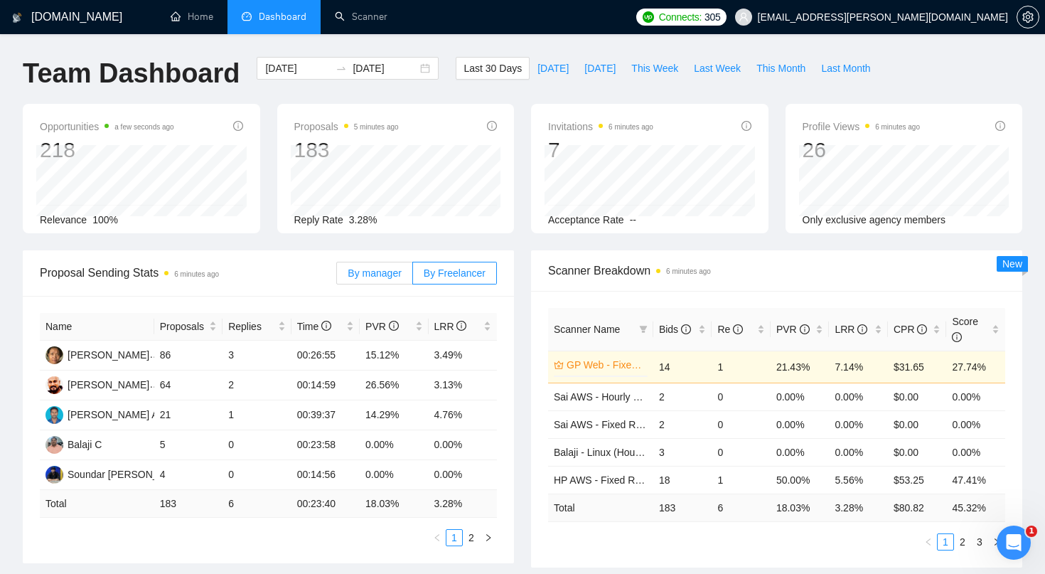
click at [392, 273] on span "By manager" at bounding box center [374, 272] width 53 height 11
click at [337, 277] on input "By manager" at bounding box center [337, 277] width 0 height 0
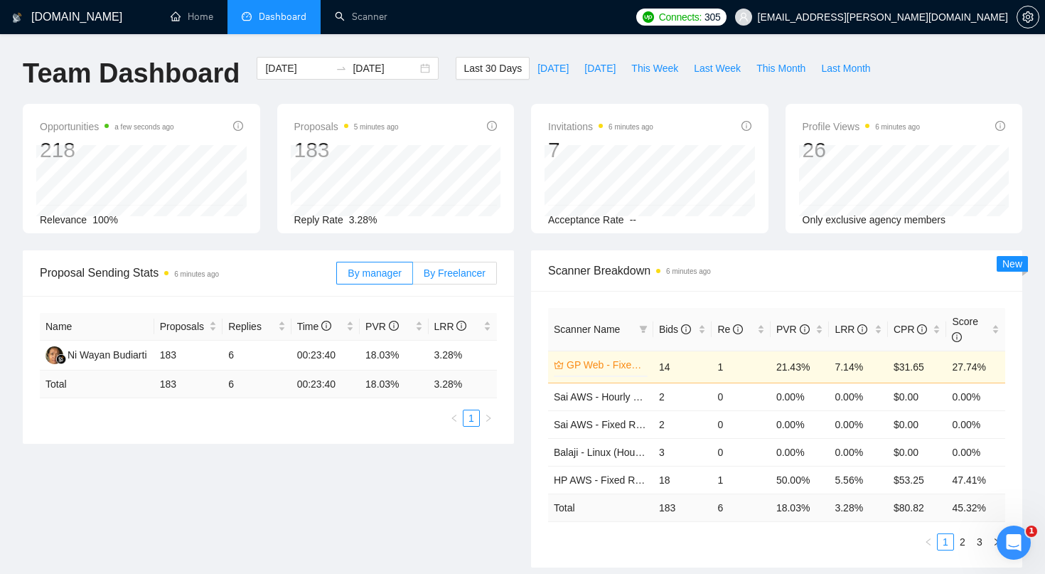
click at [444, 278] on label "By Freelancer" at bounding box center [455, 273] width 84 height 23
click at [413, 277] on input "By Freelancer" at bounding box center [413, 277] width 0 height 0
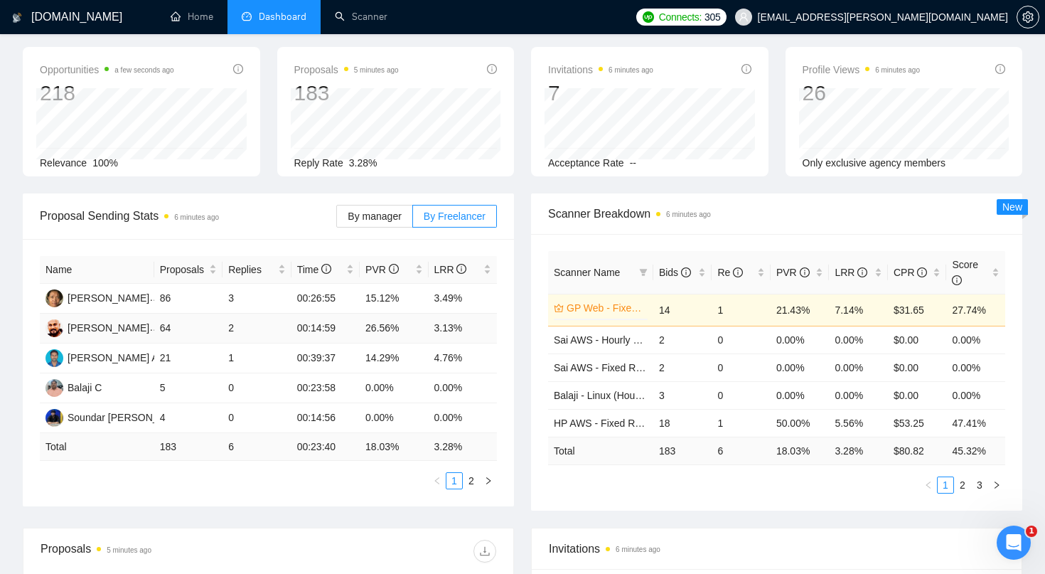
scroll to position [60, 0]
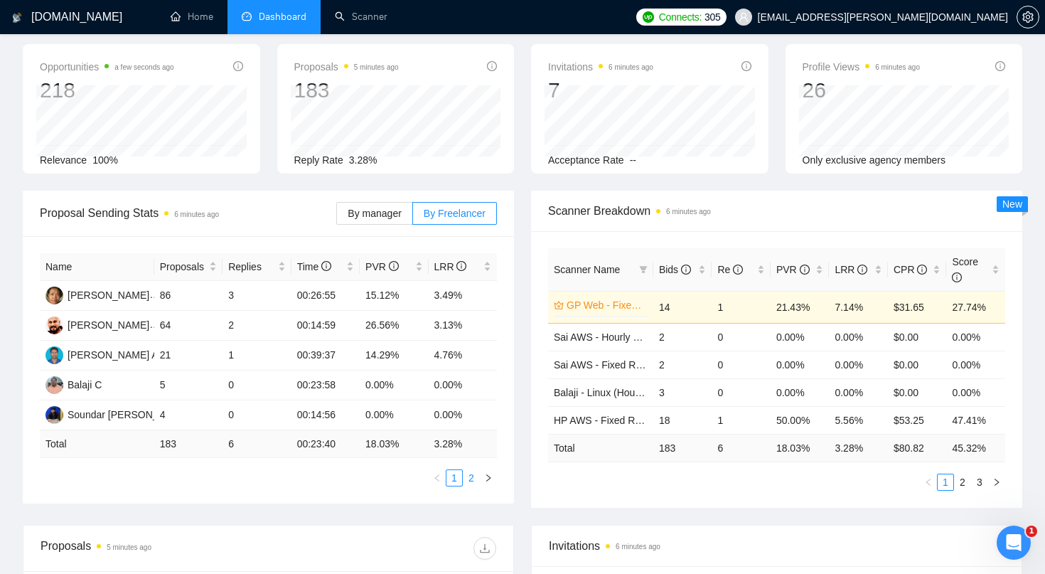
click at [476, 480] on link "2" at bounding box center [472, 478] width 16 height 16
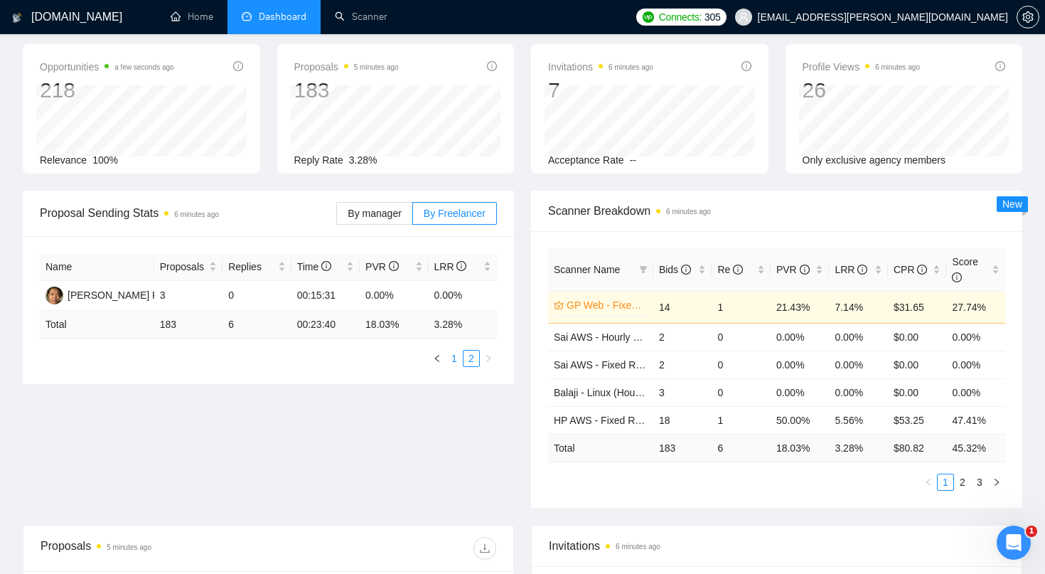
click at [457, 362] on link "1" at bounding box center [455, 359] width 16 height 16
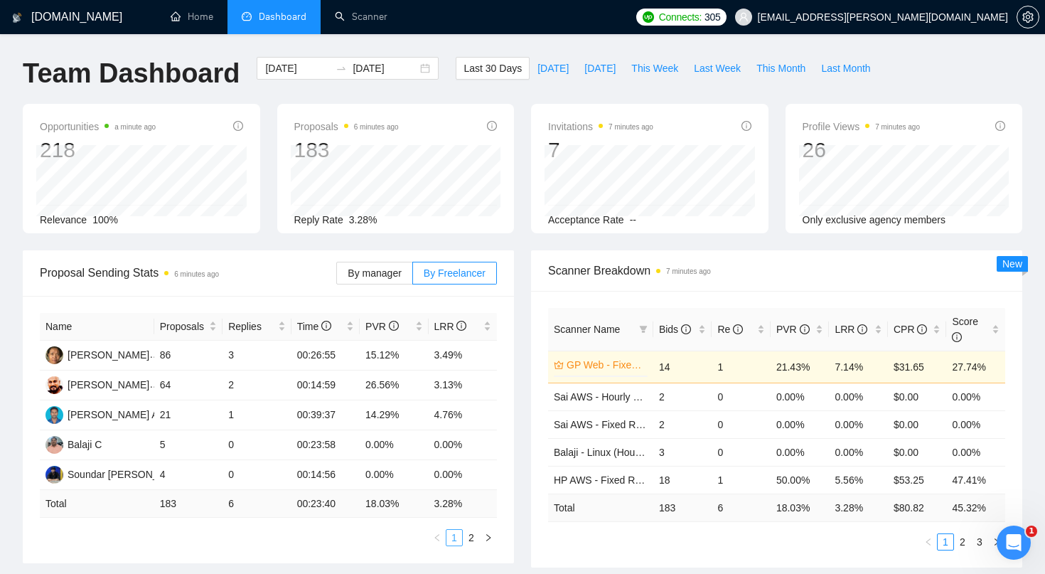
scroll to position [0, 0]
click at [367, 23] on link "Scanner" at bounding box center [361, 17] width 53 height 12
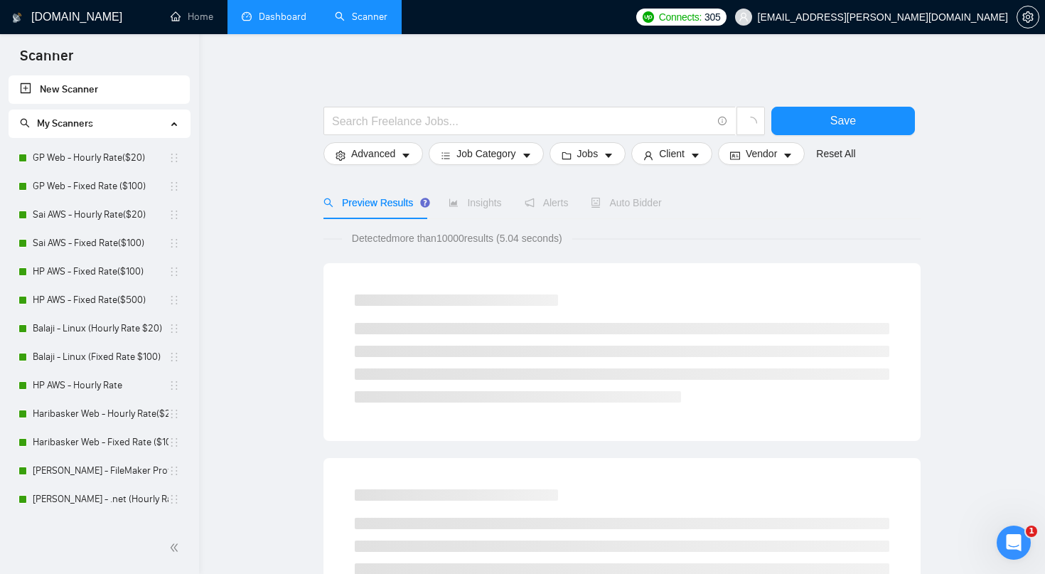
click at [277, 23] on link "Dashboard" at bounding box center [274, 17] width 65 height 12
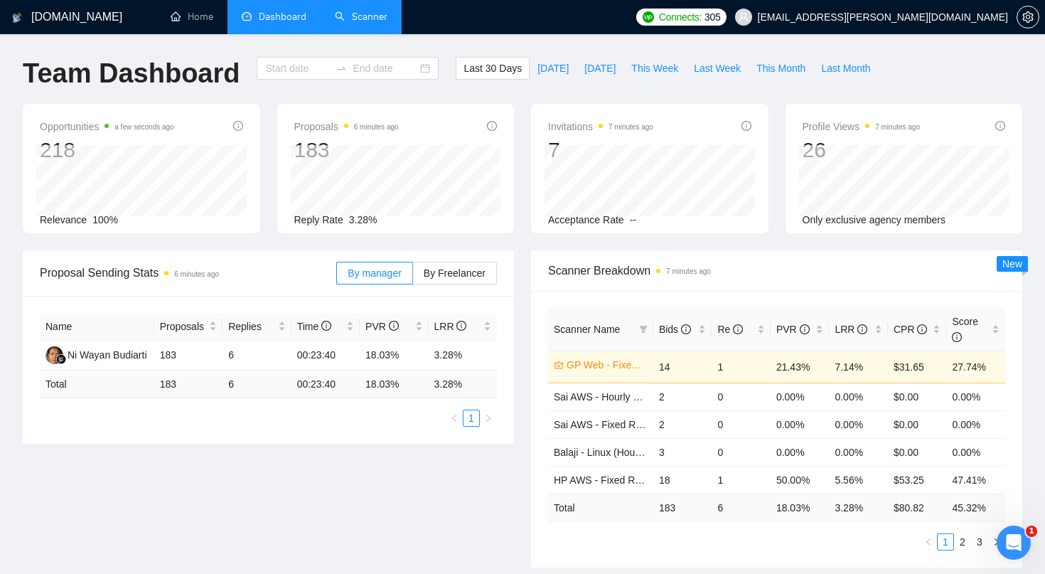
type input "[DATE]"
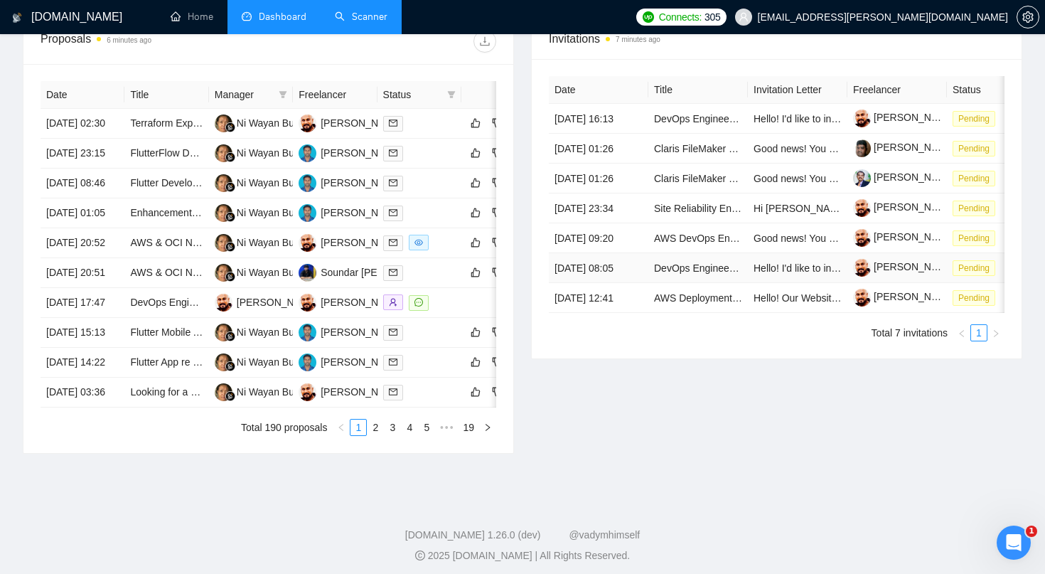
scroll to position [568, 0]
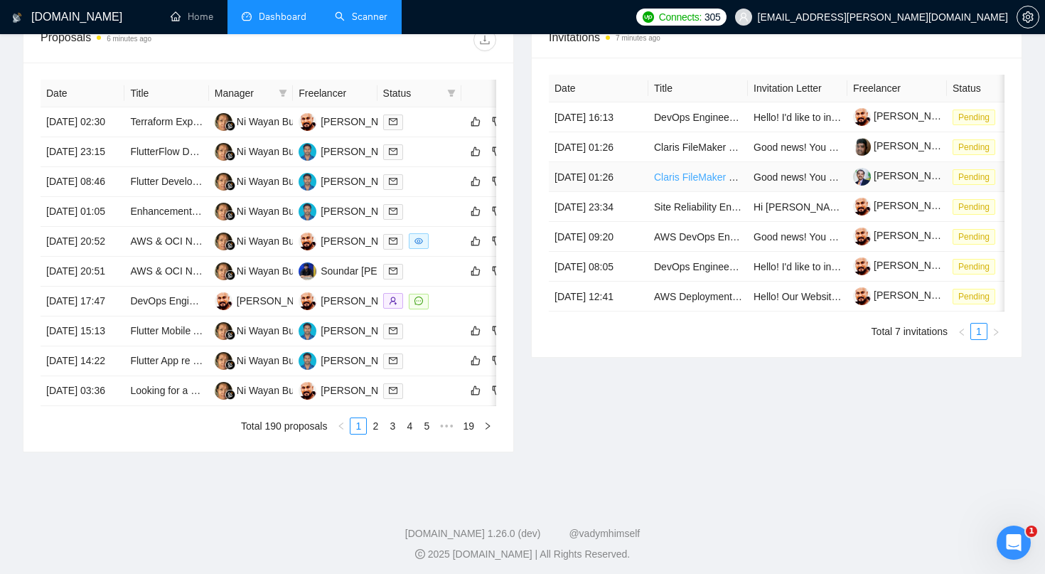
click at [694, 183] on link "Claris FileMaker Developer Needed for Custom Application" at bounding box center [784, 176] width 260 height 11
